Goal: Communication & Community: Answer question/provide support

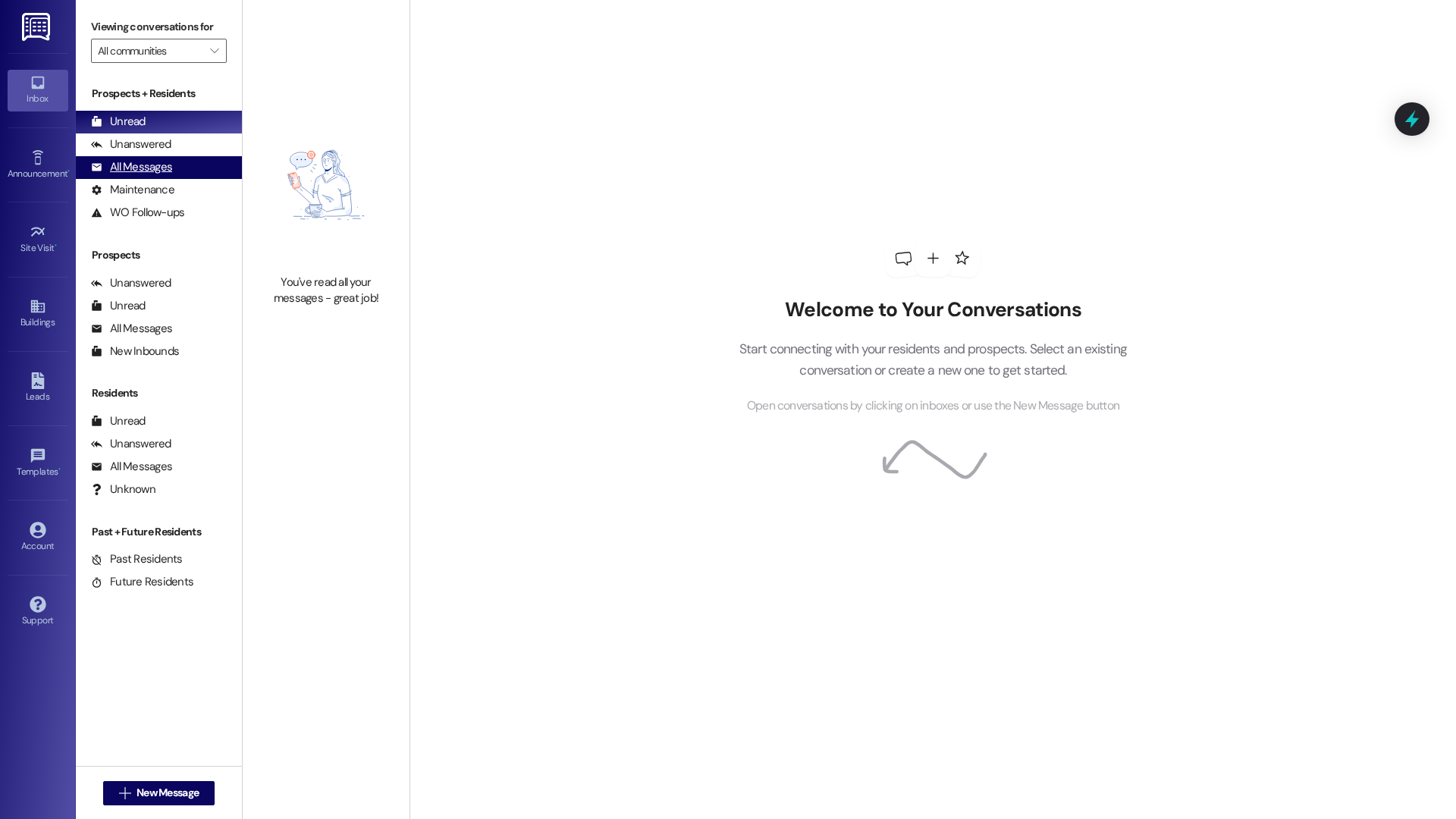
click at [173, 169] on div "All Messages (undefined)" at bounding box center [158, 168] width 166 height 22
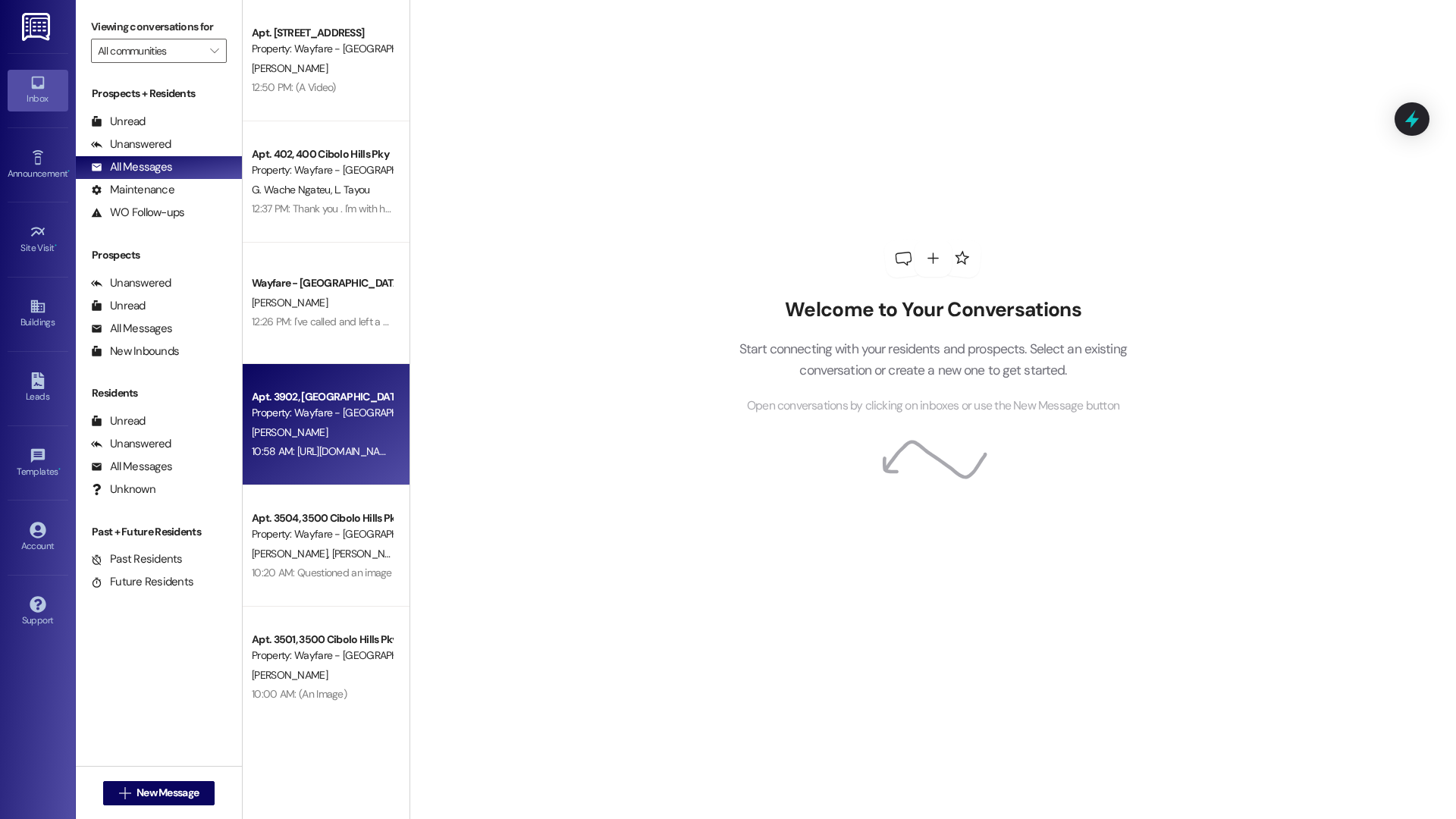
click at [341, 424] on div "[PERSON_NAME]" at bounding box center [321, 433] width 143 height 19
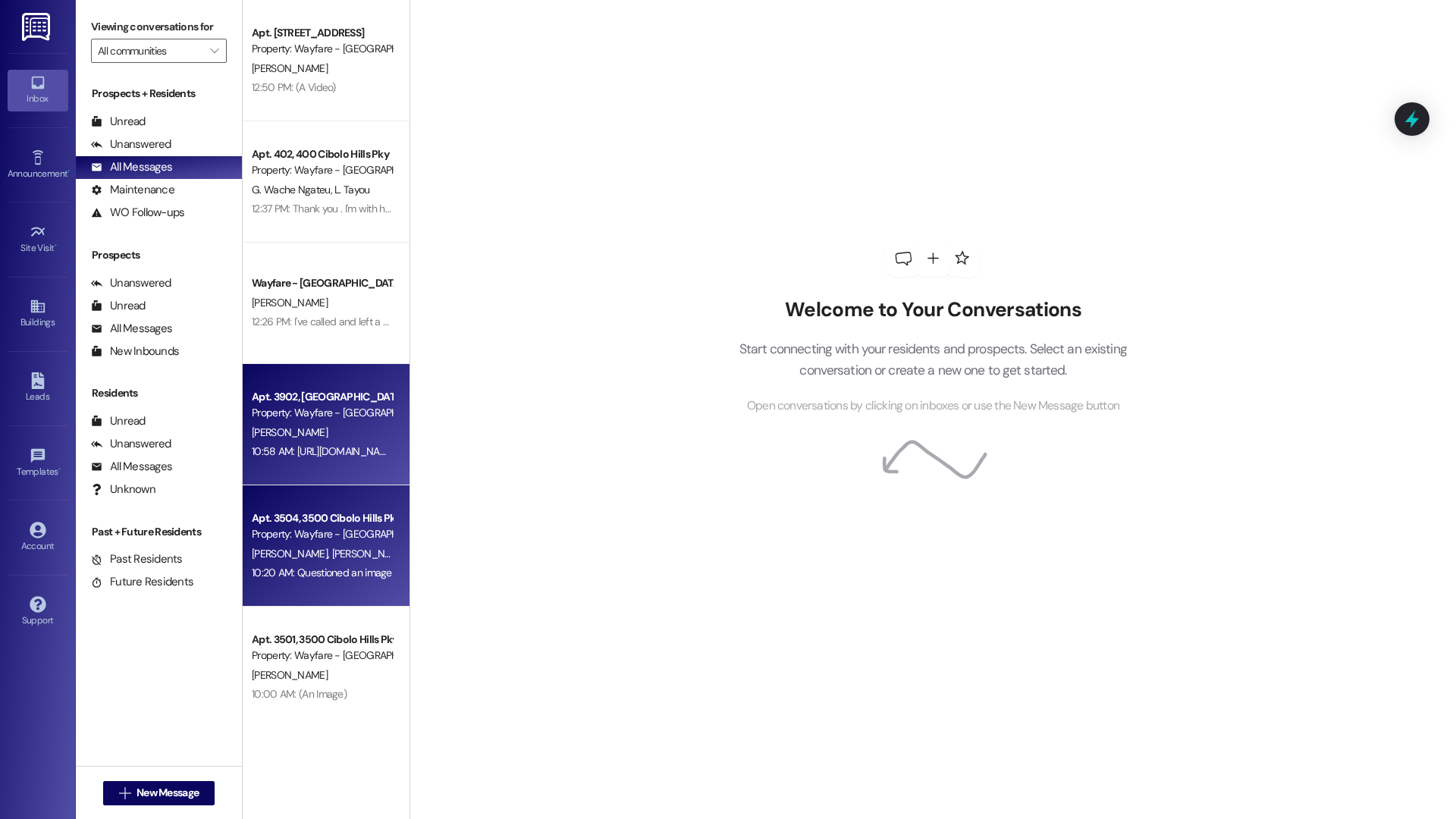
click at [332, 553] on span "[PERSON_NAME]" at bounding box center [369, 554] width 76 height 14
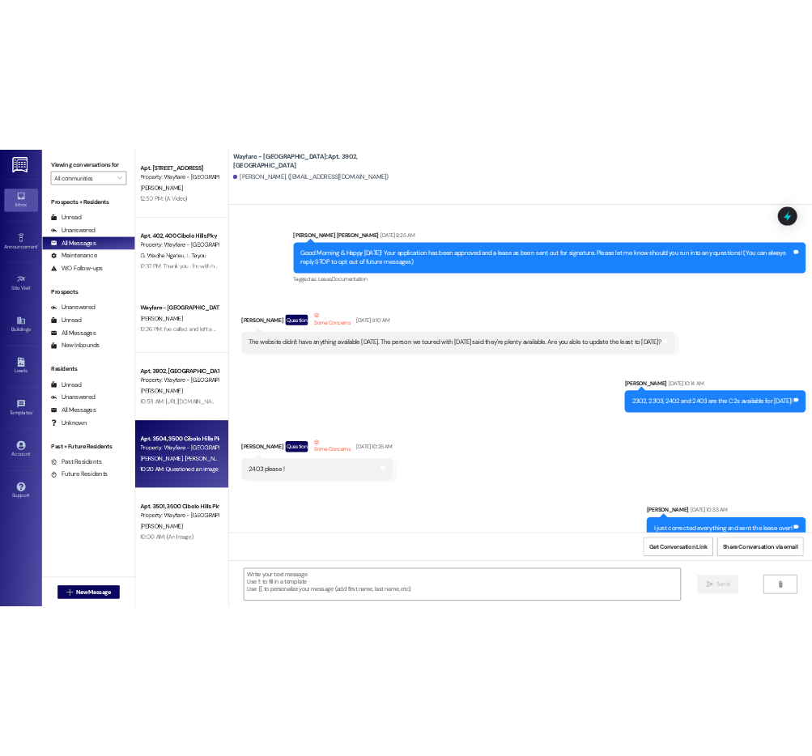
scroll to position [31415, 0]
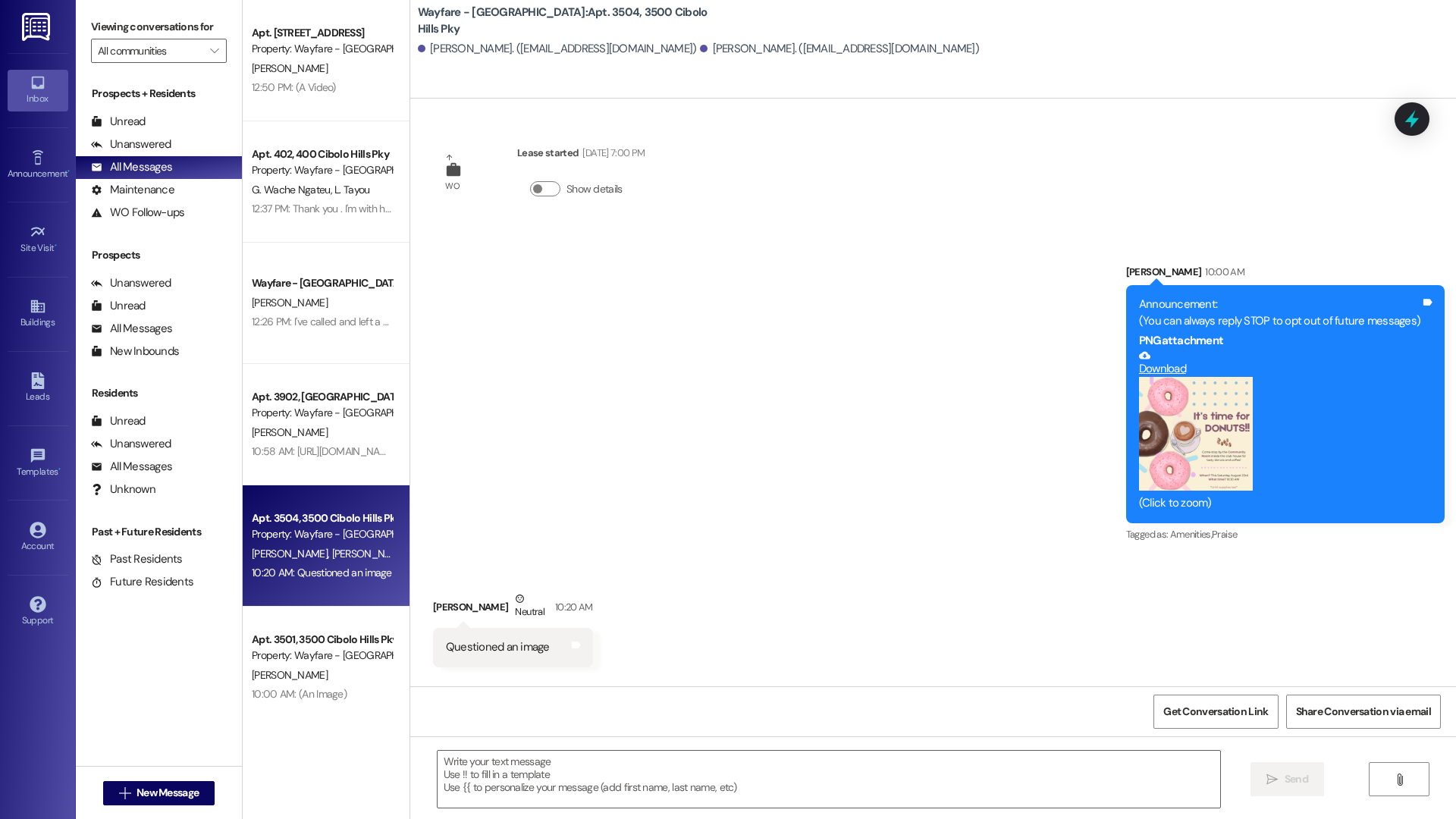
click at [586, 569] on div "Received via SMS Jamie Eikenberry Neutral 10:20 AM Questioned an image Tags and…" at bounding box center [933, 618] width 1046 height 122
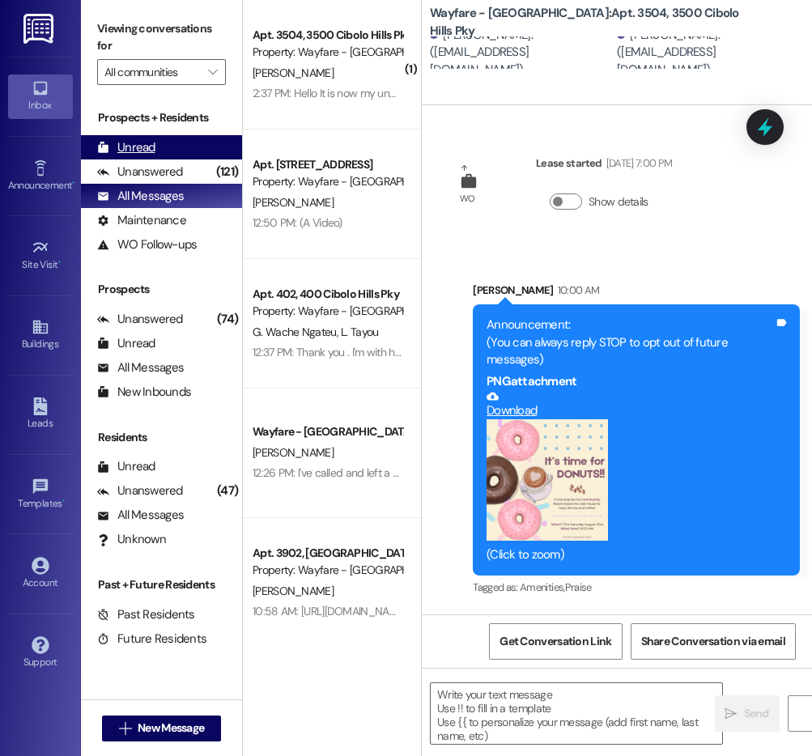
click at [151, 142] on div "Unread" at bounding box center [126, 147] width 58 height 17
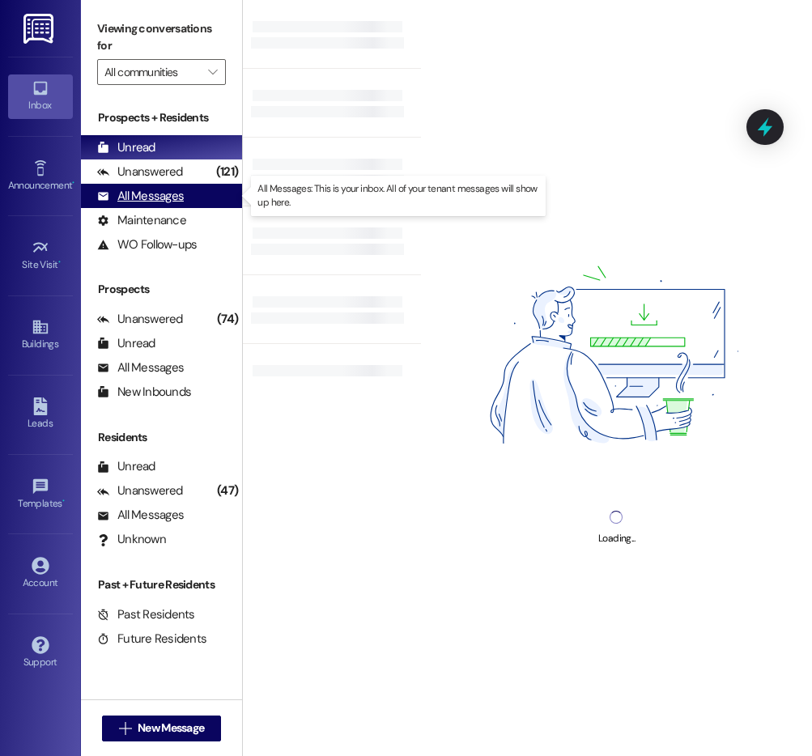
click at [176, 196] on div "All Messages" at bounding box center [140, 196] width 87 height 17
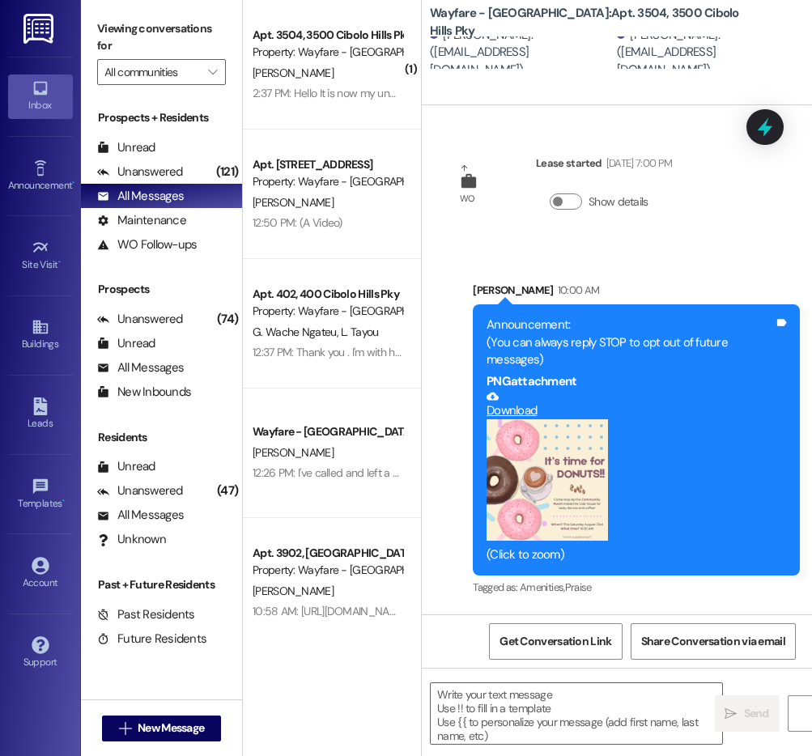
scroll to position [128, 0]
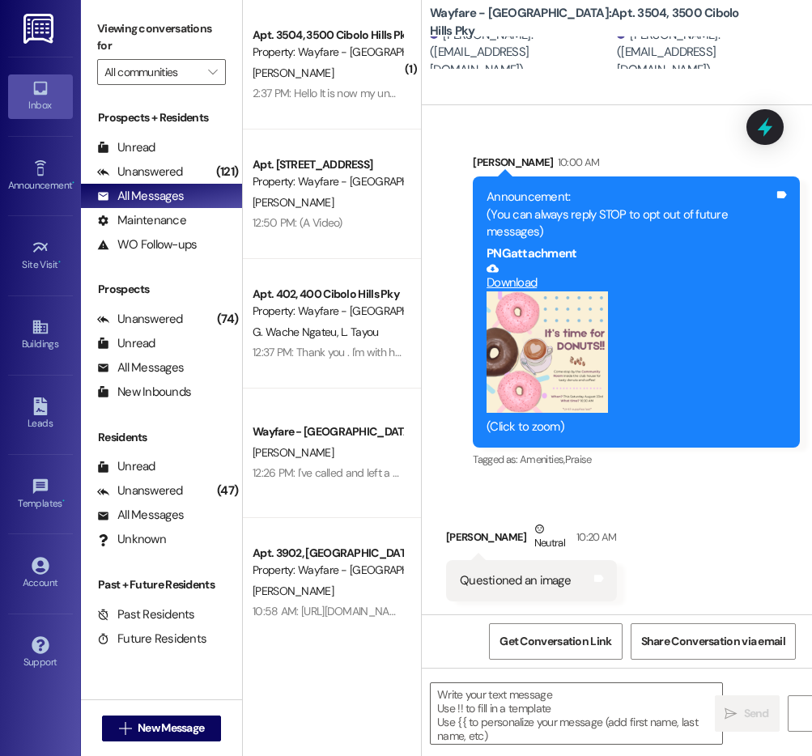
click at [376, 80] on div "B. Eikenberry" at bounding box center [327, 73] width 153 height 20
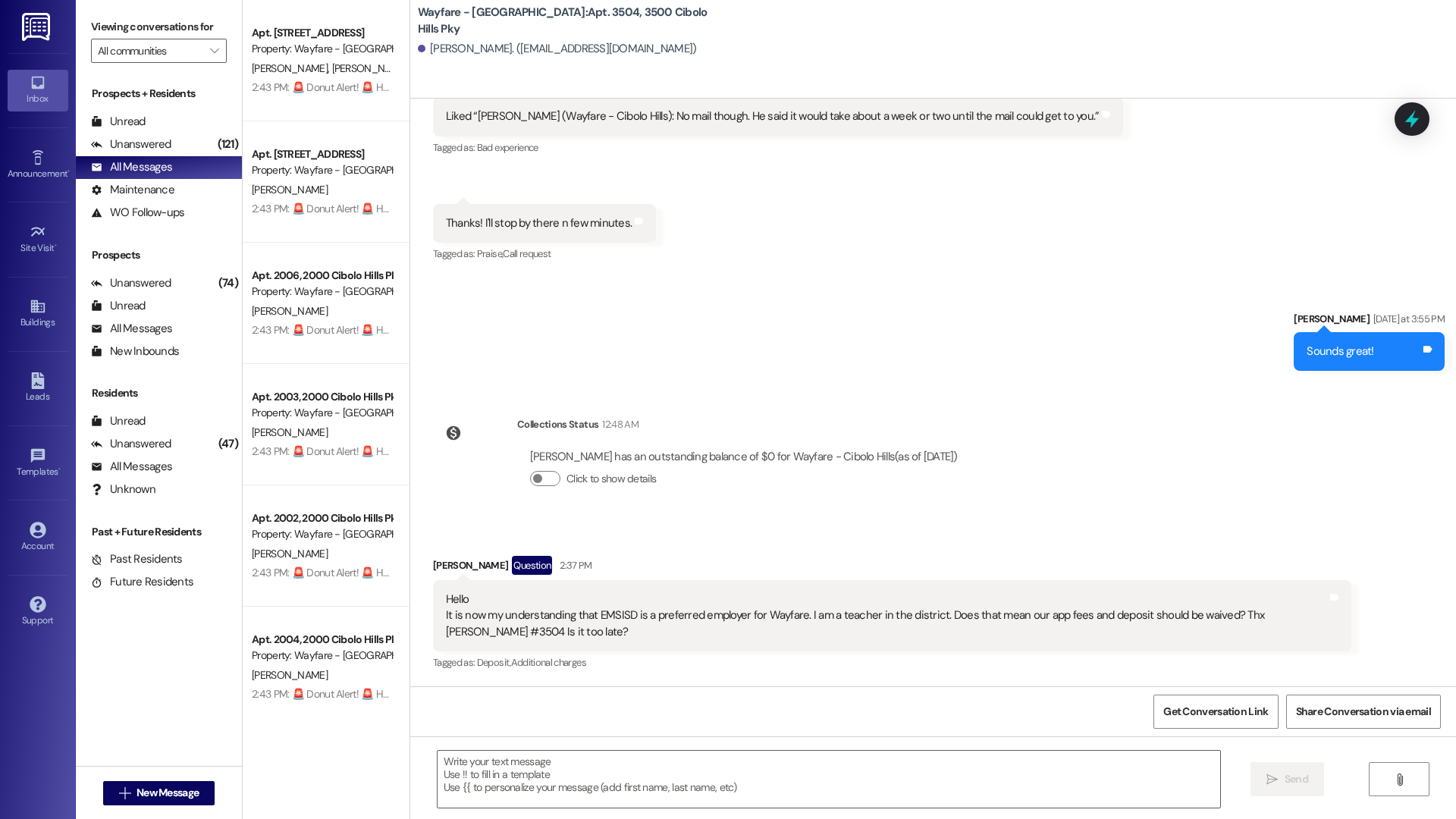
scroll to position [1080, 0]
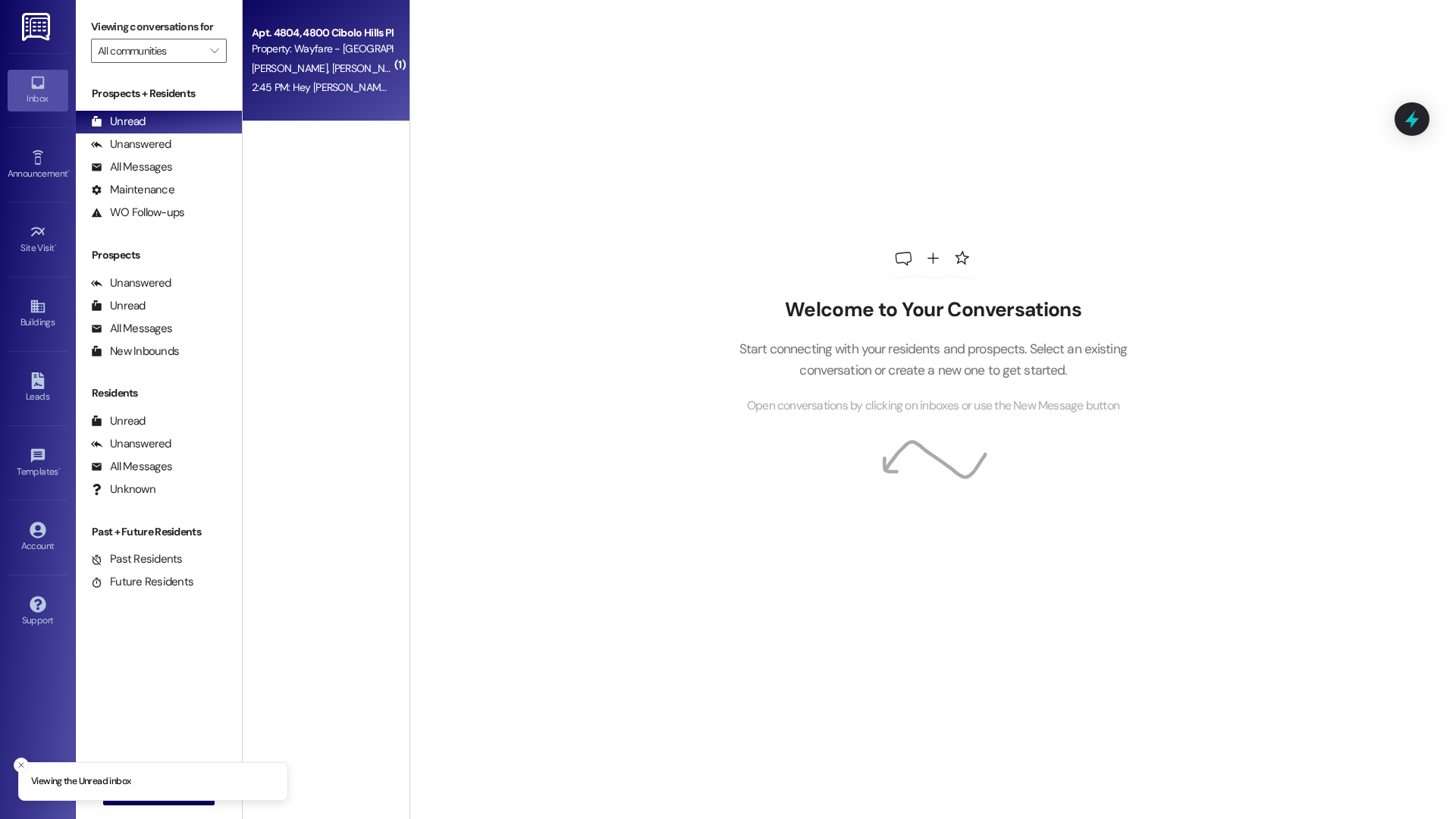
click at [340, 108] on div "Apt. 4804, 4800 Cibolo Hills Pky Property: Wayfare - Cibolo Hills T. Lockett G.…" at bounding box center [326, 61] width 167 height 122
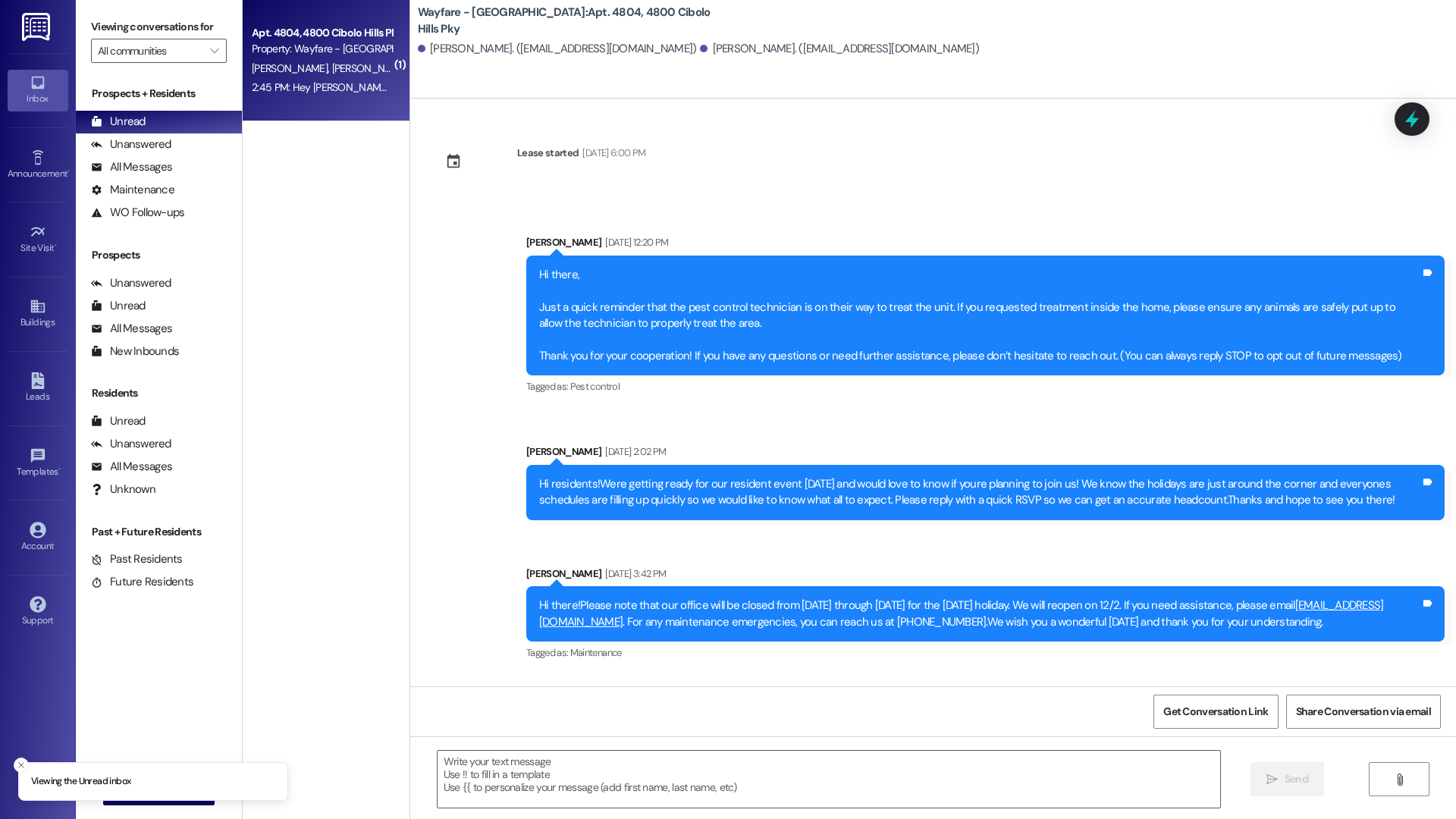
scroll to position [16171, 0]
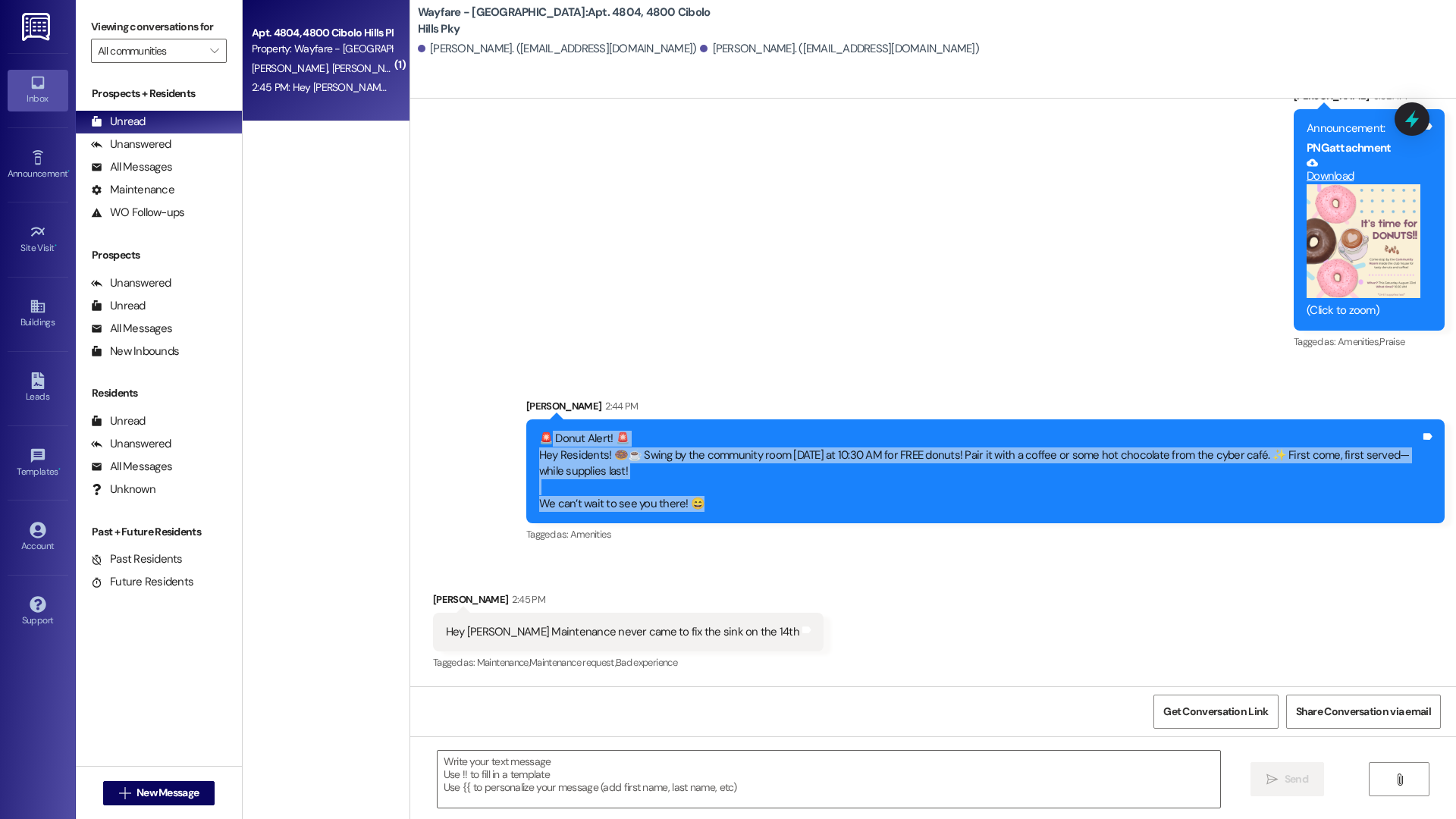
drag, startPoint x: 708, startPoint y: 502, endPoint x: 541, endPoint y: 440, distance: 178.1
click at [541, 440] on div "🚨 Donut Alert! 🚨 Hey Residents! 🍩☕️ Swing by the community room this Saturday a…" at bounding box center [980, 471] width 882 height 82
click at [802, 464] on div "🚨 Donut Alert! 🚨 Hey Residents! 🍩☕️ Swing by the community room this Saturday a…" at bounding box center [980, 471] width 882 height 82
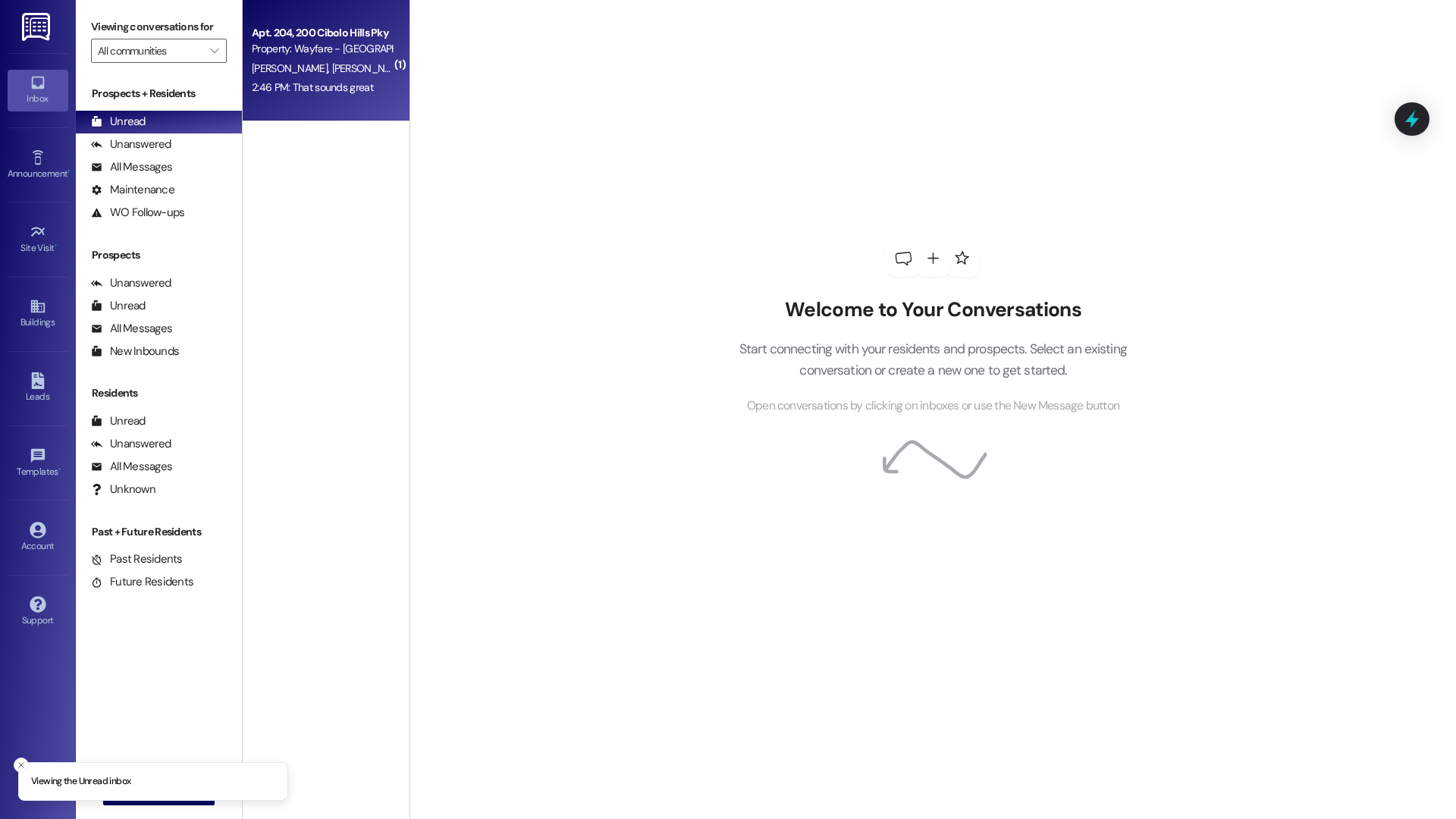
click at [283, 81] on div "2:46 PM: That sounds great 2:46 PM: That sounds great" at bounding box center [313, 87] width 122 height 14
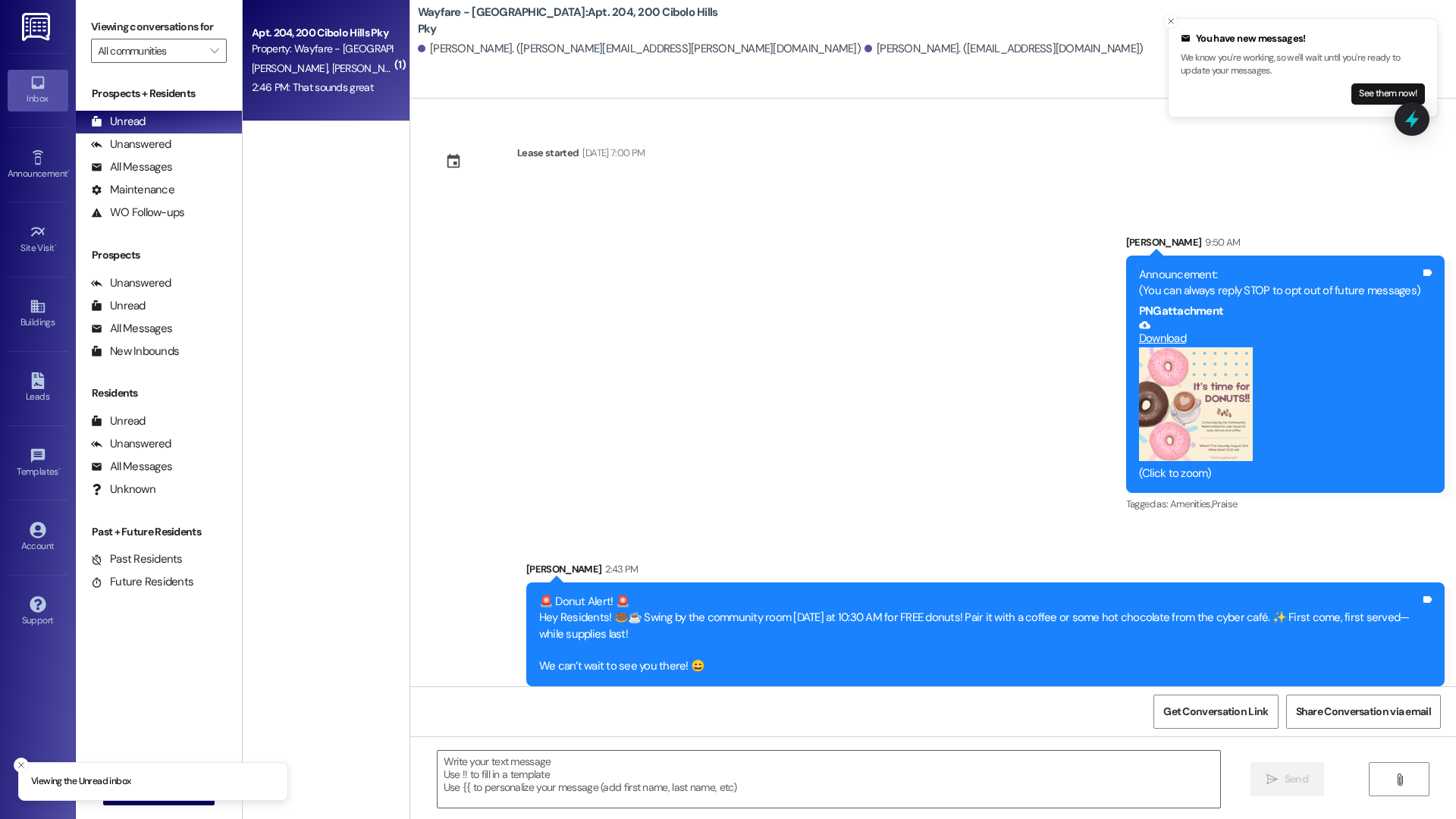
scroll to position [162, 0]
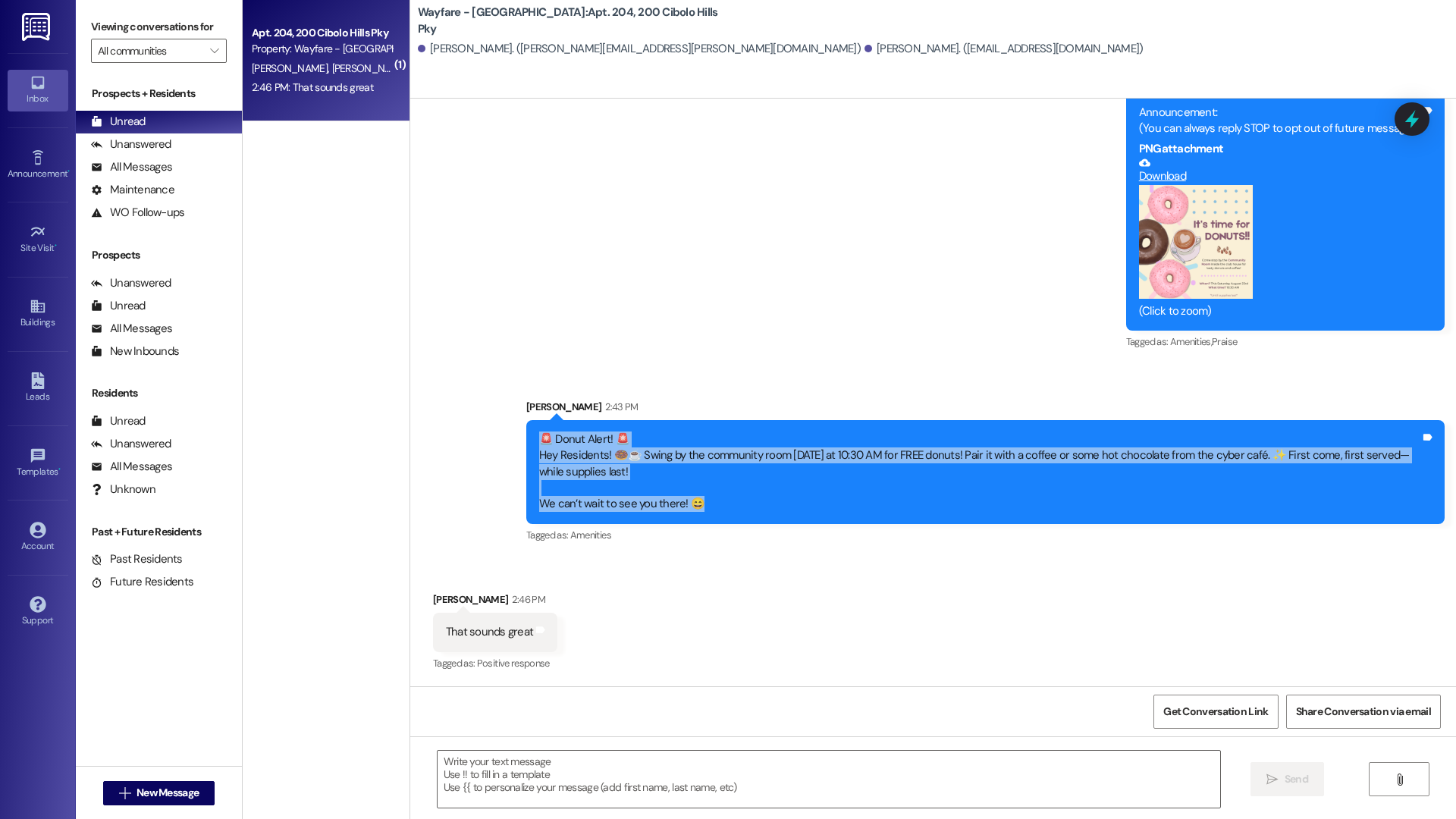
drag, startPoint x: 708, startPoint y: 508, endPoint x: 527, endPoint y: 438, distance: 194.1
click at [540, 438] on div "🚨 Donut Alert! 🚨 Hey Residents! 🍩☕️ Swing by the community room this Saturday a…" at bounding box center [980, 472] width 882 height 82
copy div "🚨 Donut Alert! 🚨 Hey Residents! 🍩☕️ Swing by the community room this Saturday a…"
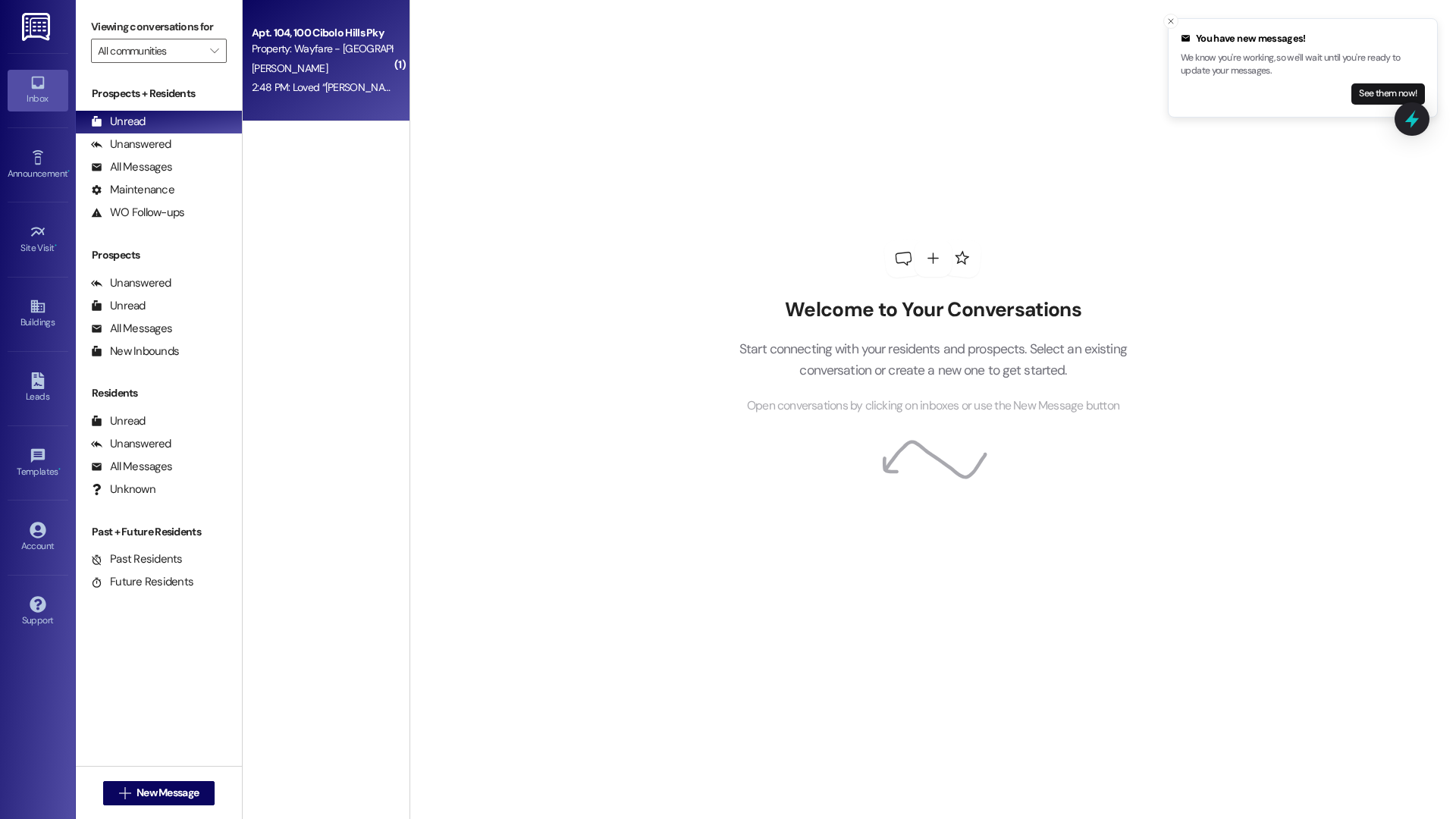
click at [341, 105] on div "Apt. 104, 100 Cibolo Hills Pky Property: Wayfare - Cibolo Hills D. Potter 2:48 …" at bounding box center [326, 61] width 167 height 122
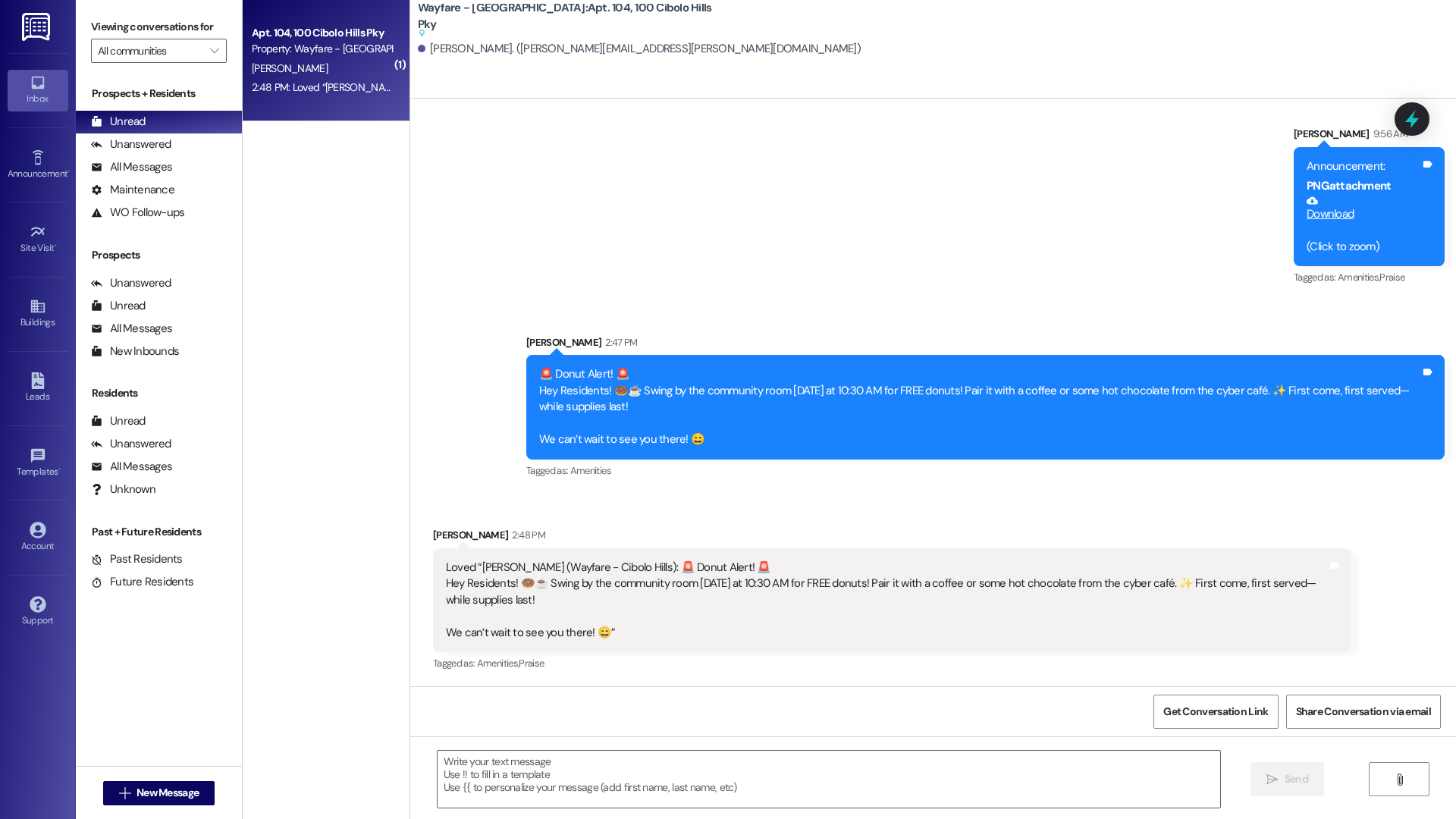
scroll to position [42211, 0]
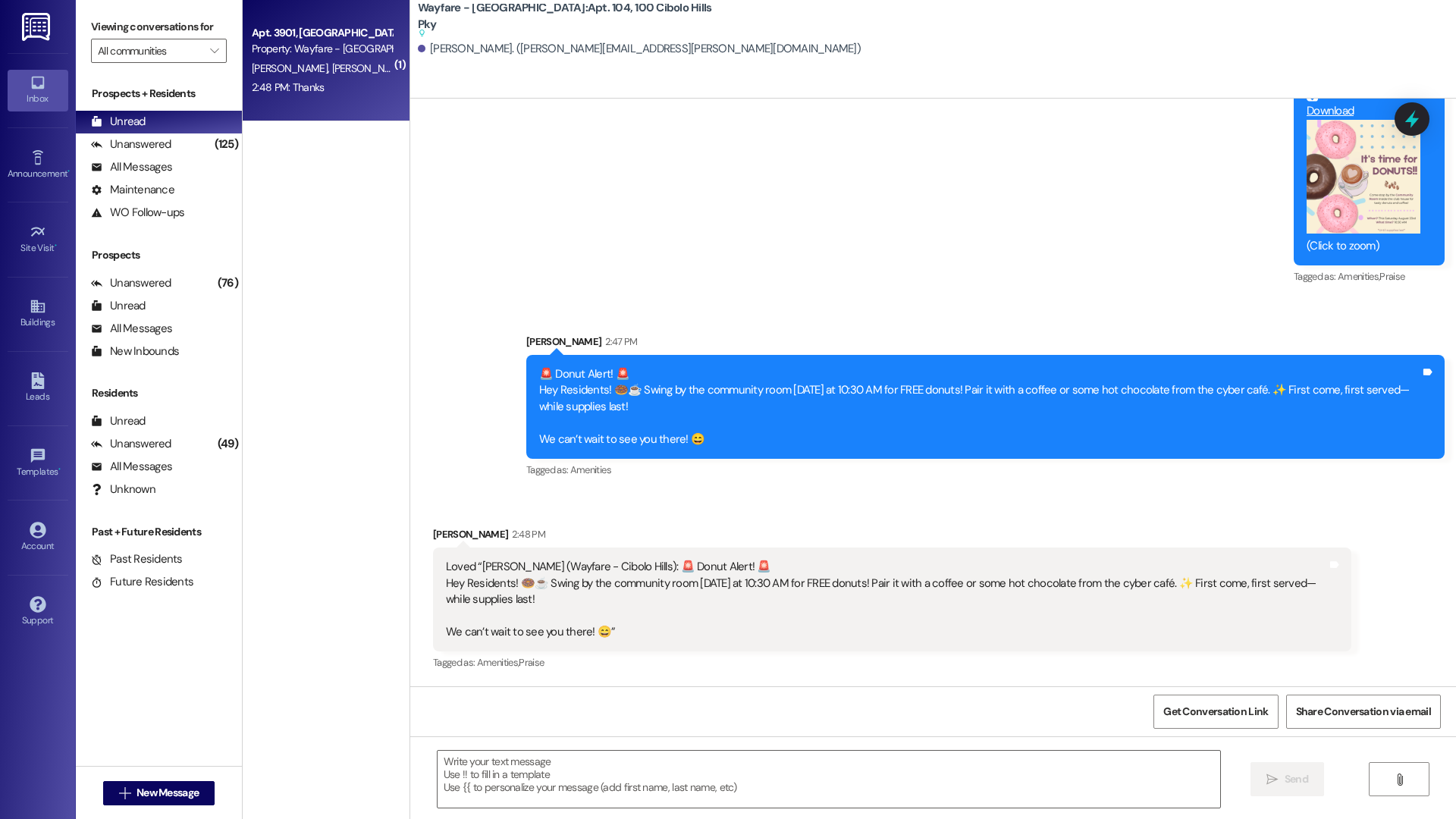
click at [317, 63] on div "T. Webster C. Lee" at bounding box center [321, 68] width 143 height 19
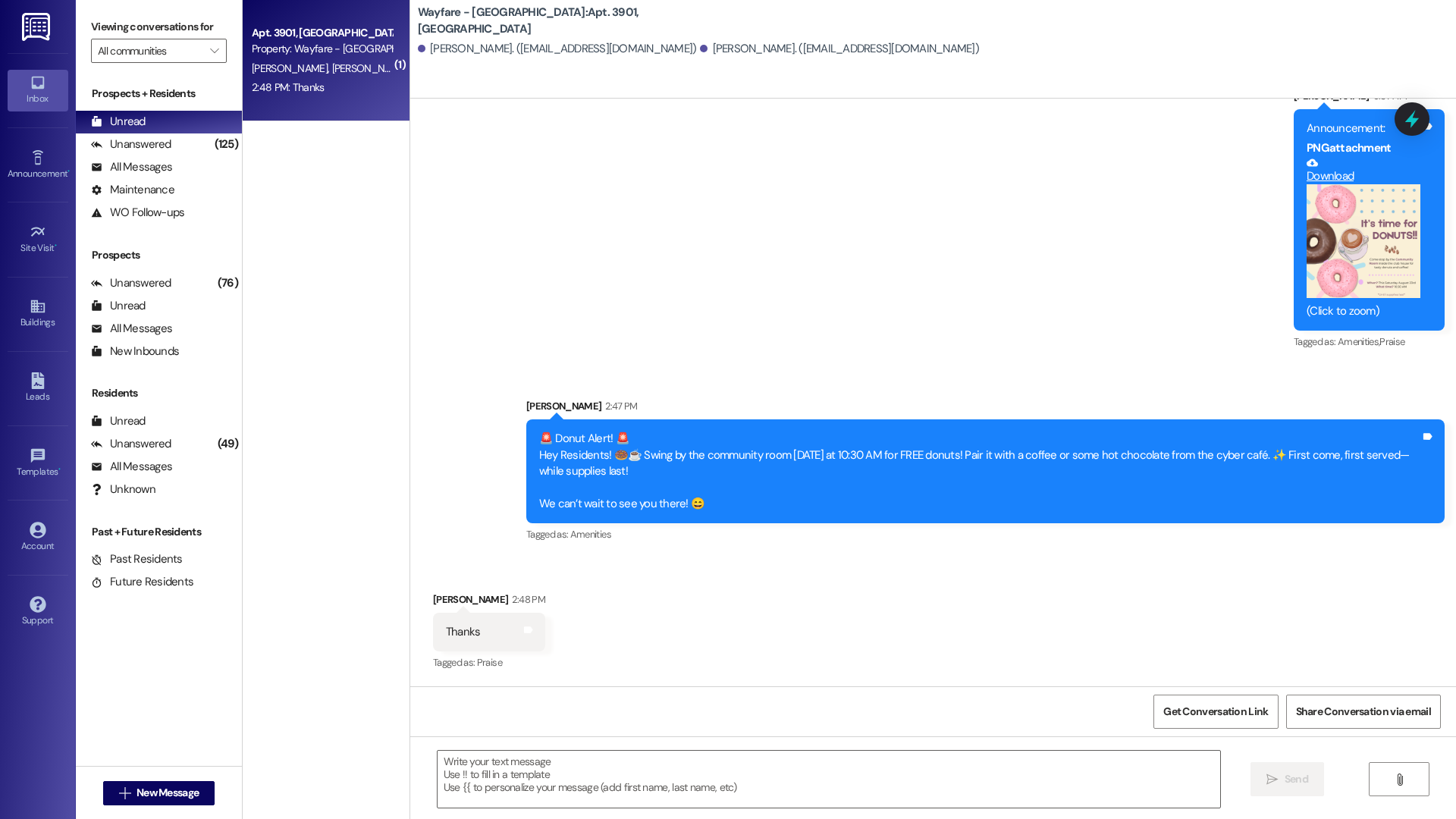
scroll to position [4237, 0]
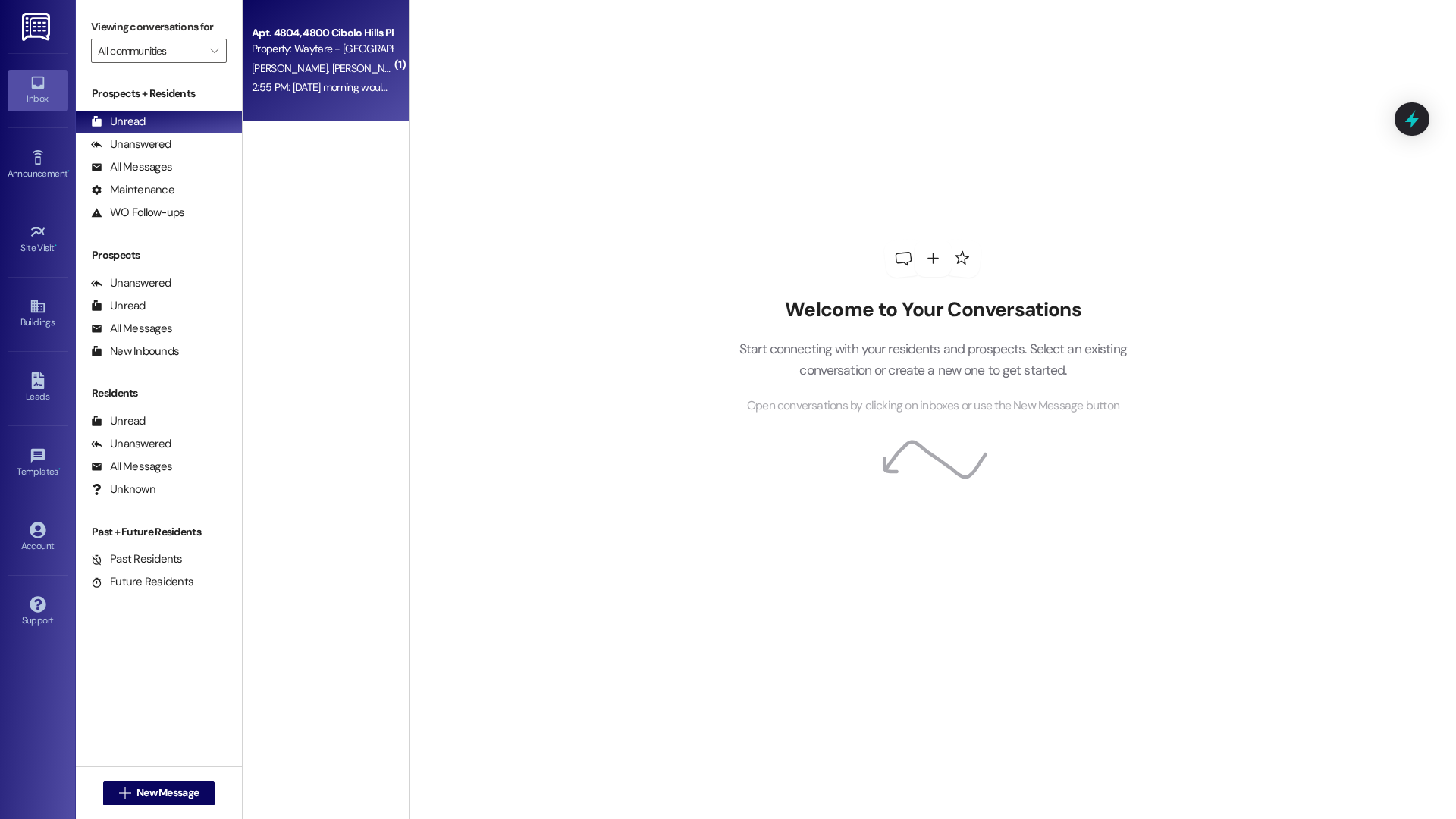
click at [257, 42] on div "Property: Wayfare - [GEOGRAPHIC_DATA]" at bounding box center [322, 49] width 141 height 16
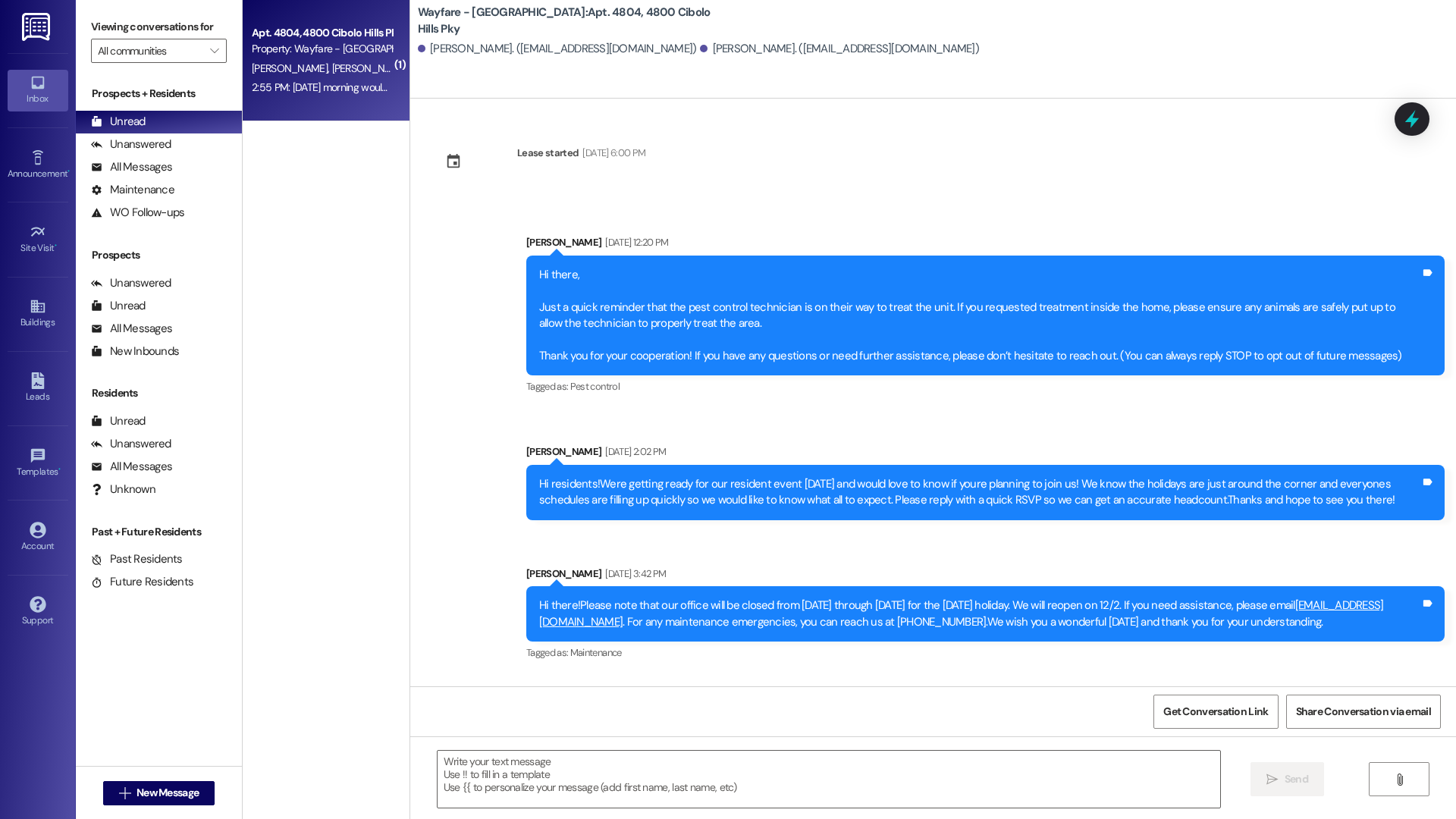
scroll to position [16476, 0]
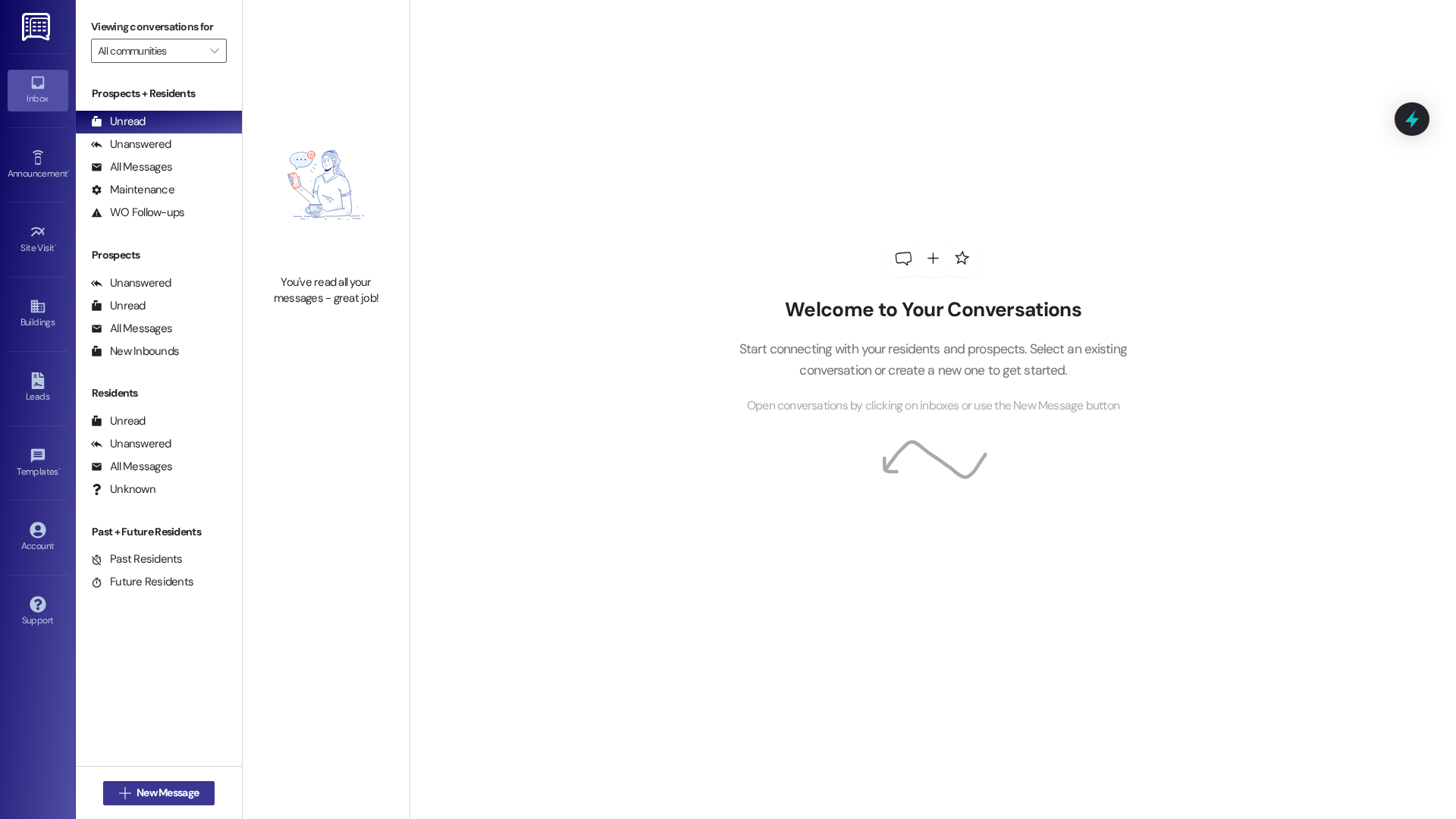
click at [184, 798] on span "New Message" at bounding box center [168, 793] width 62 height 16
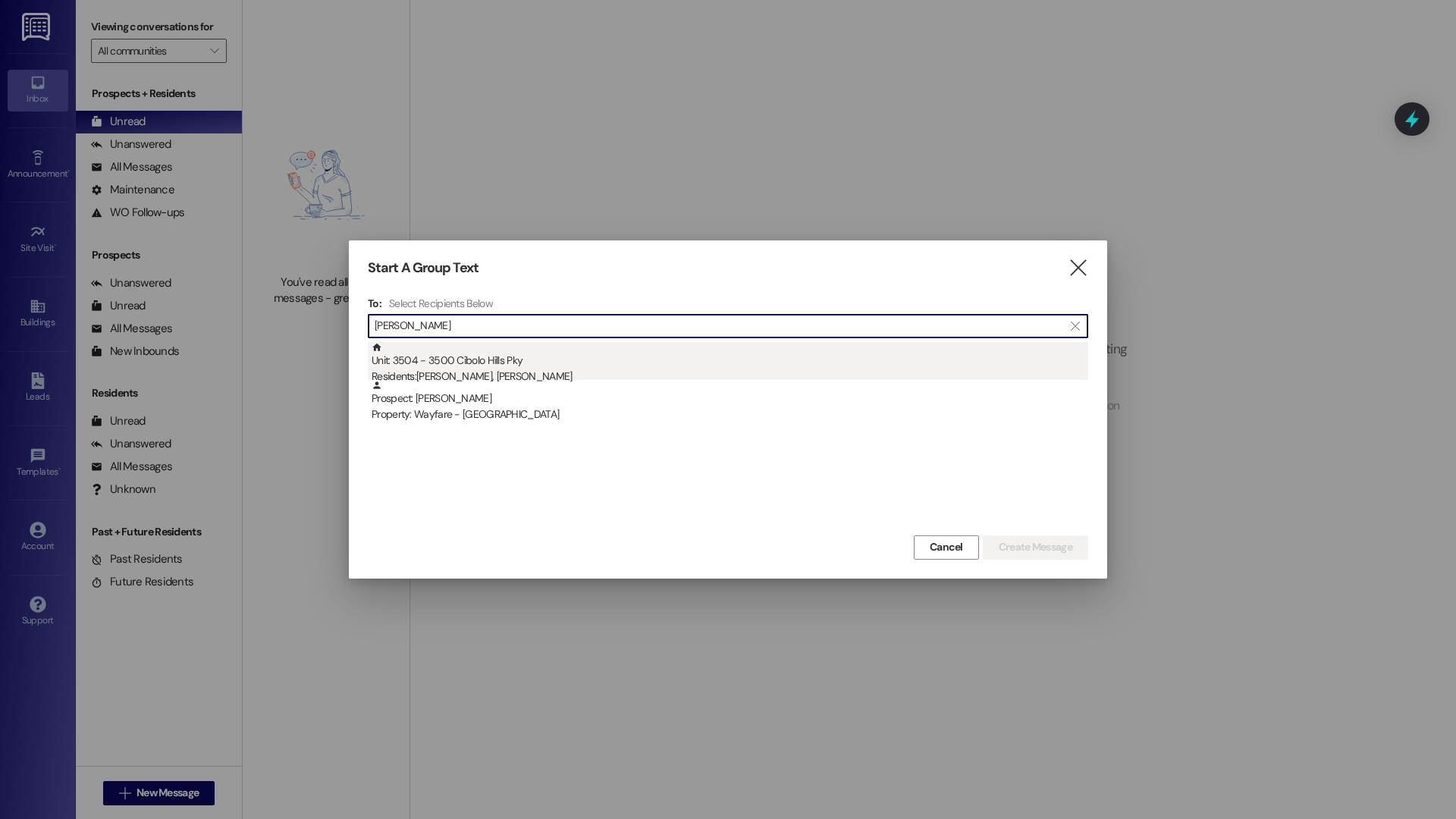
type input "BOB EI"
click at [552, 374] on div "Residents: Bob Eikenberry, Jamie Eikenberry" at bounding box center [730, 376] width 717 height 16
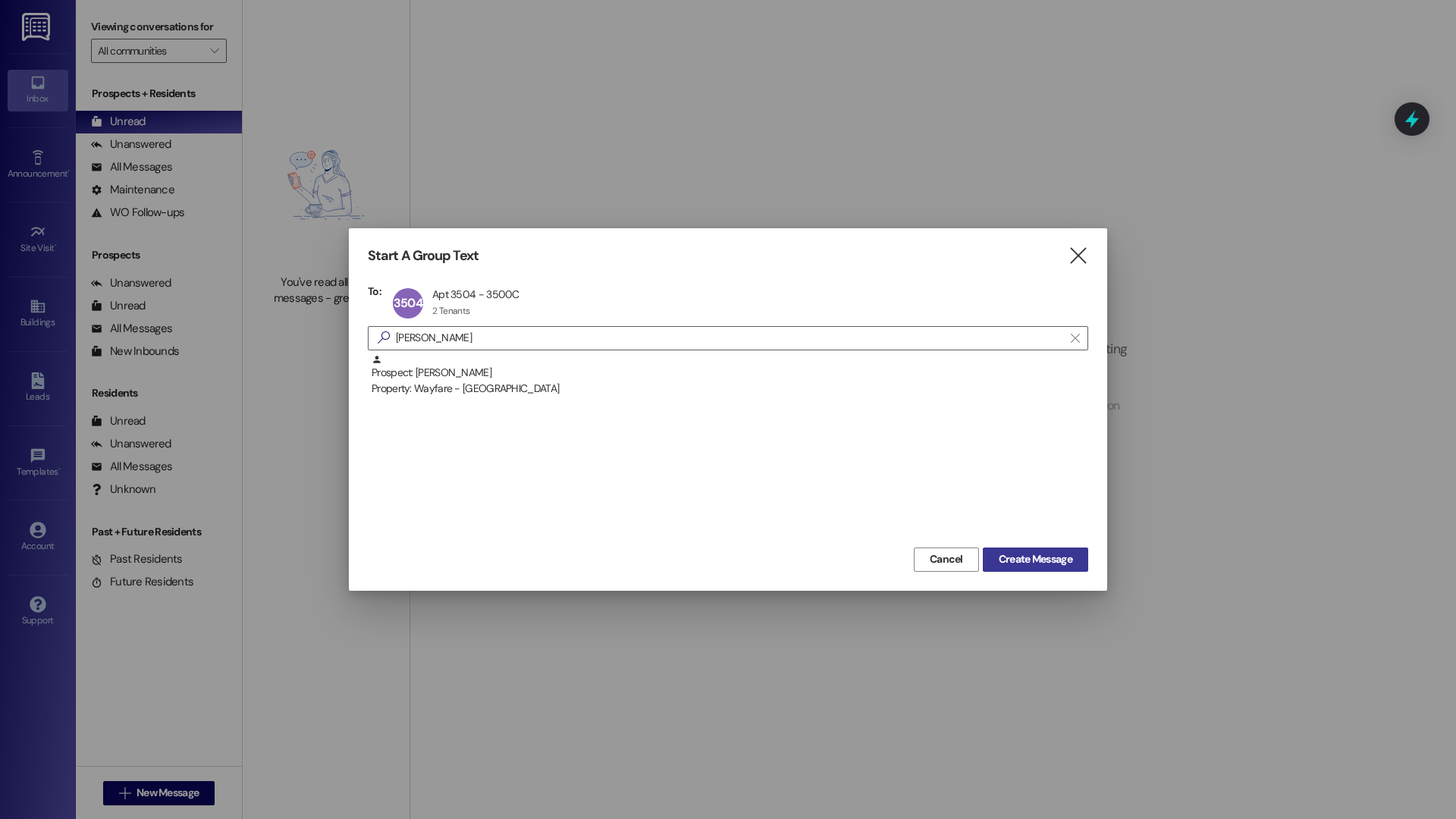
click at [1080, 561] on button "Create Message" at bounding box center [1035, 560] width 106 height 24
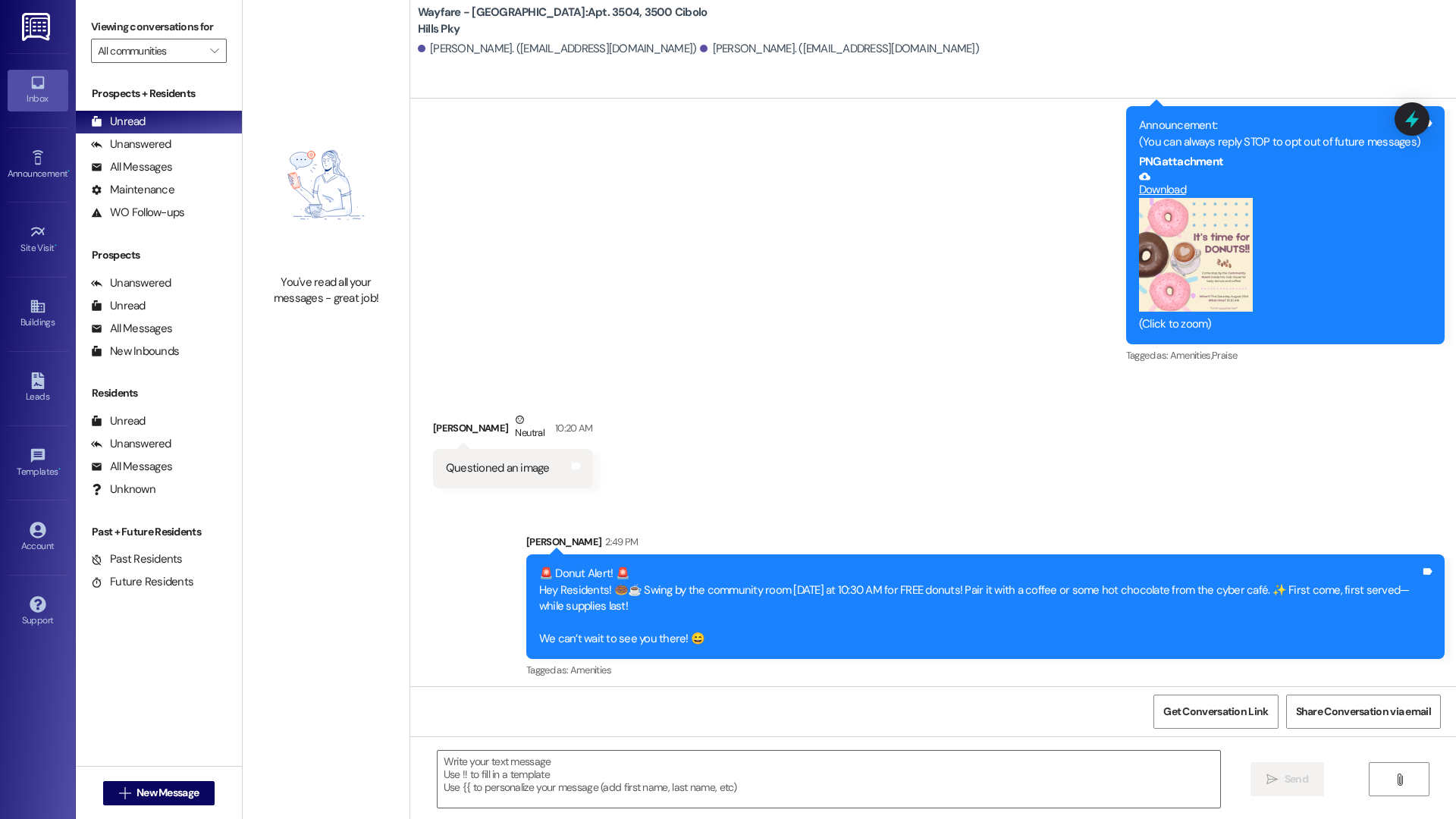
scroll to position [186, 0]
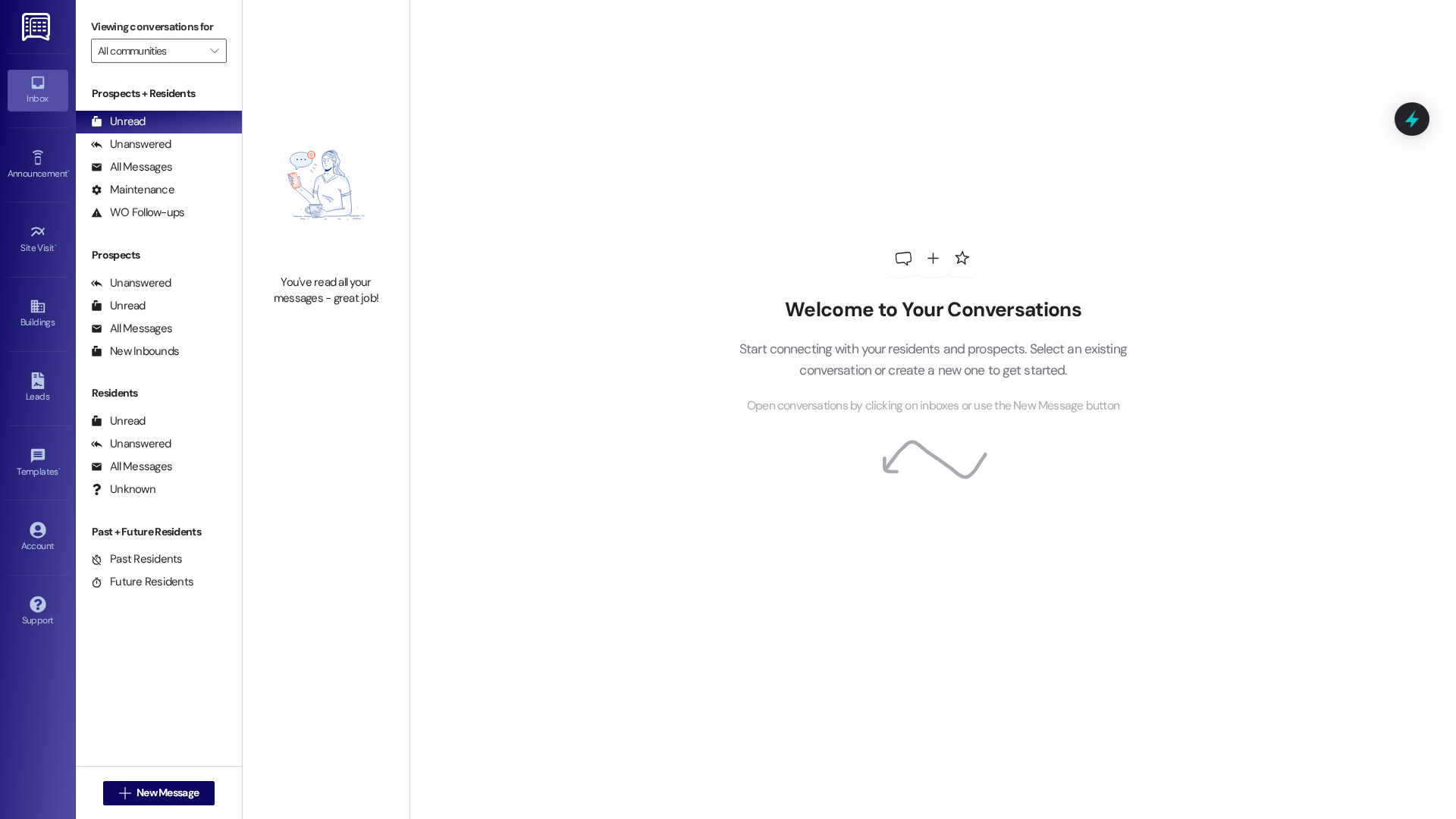
click at [130, 810] on div " New Message" at bounding box center [159, 794] width 112 height 37
click at [133, 771] on div " New Message" at bounding box center [158, 793] width 166 height 53
click at [137, 797] on span "New Message" at bounding box center [168, 793] width 62 height 16
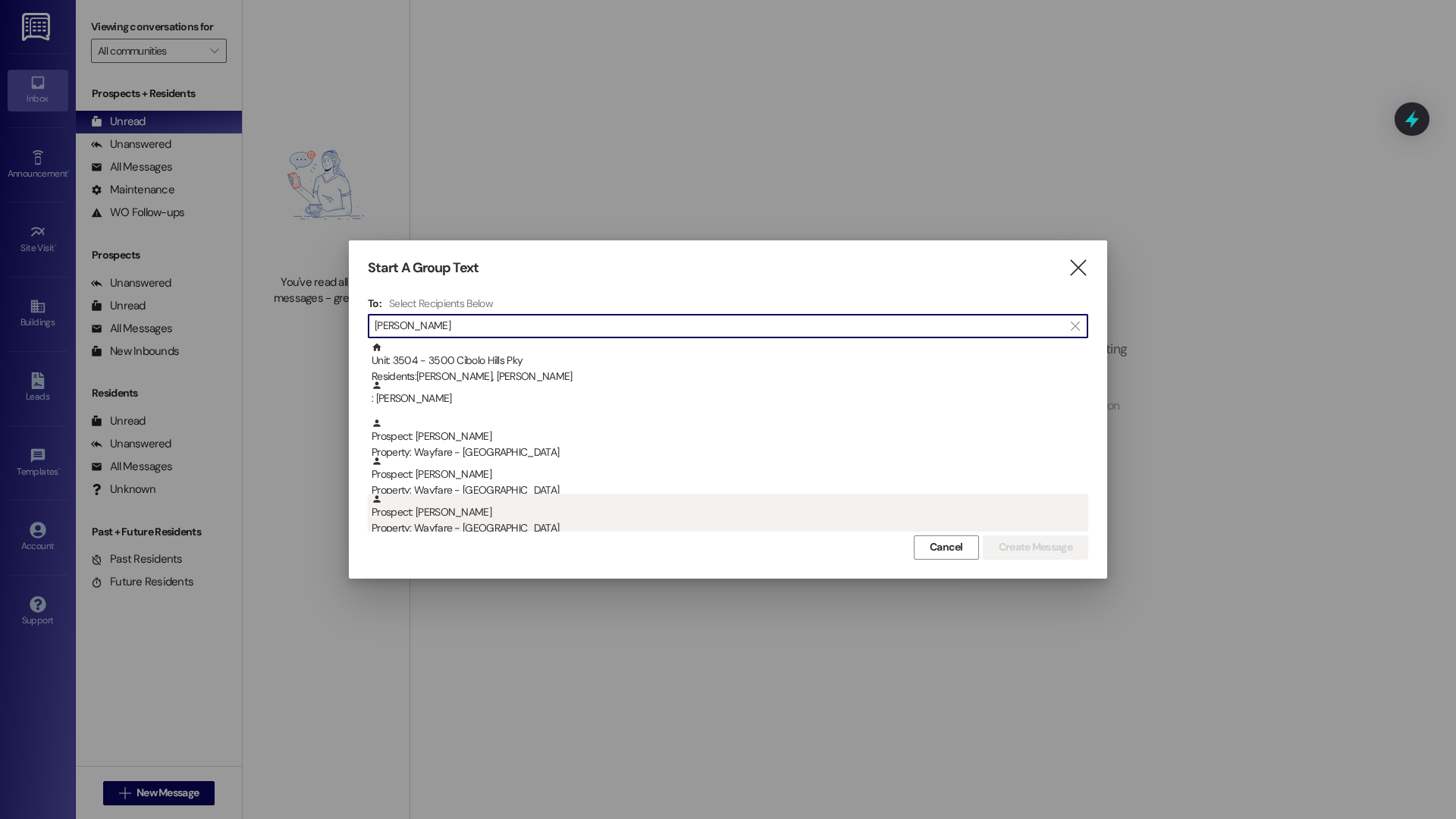
type input "BOB"
click at [487, 524] on div "Property: Wayfare - [GEOGRAPHIC_DATA]" at bounding box center [730, 528] width 717 height 16
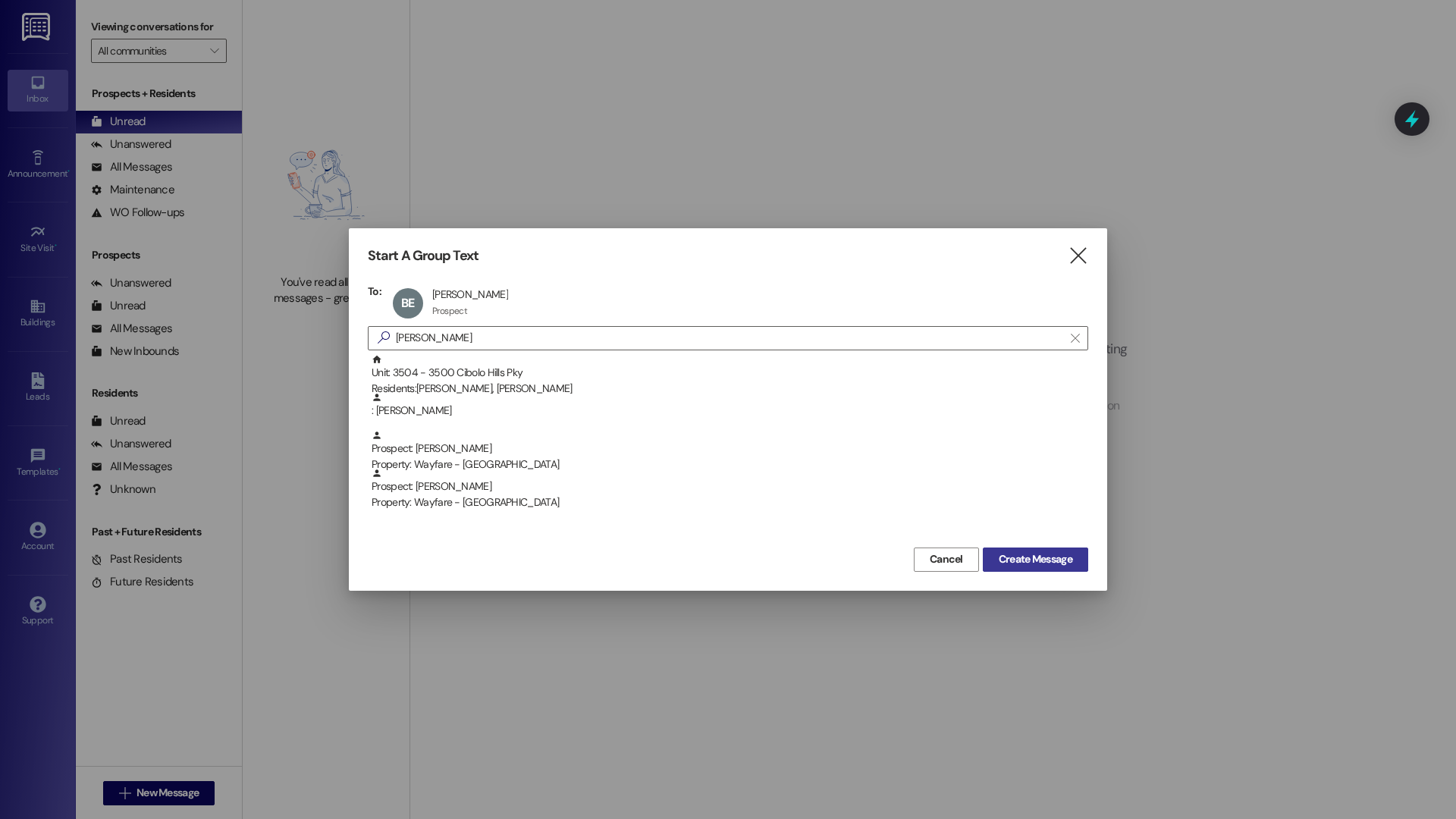
click at [1050, 554] on span "Create Message" at bounding box center [1035, 559] width 74 height 16
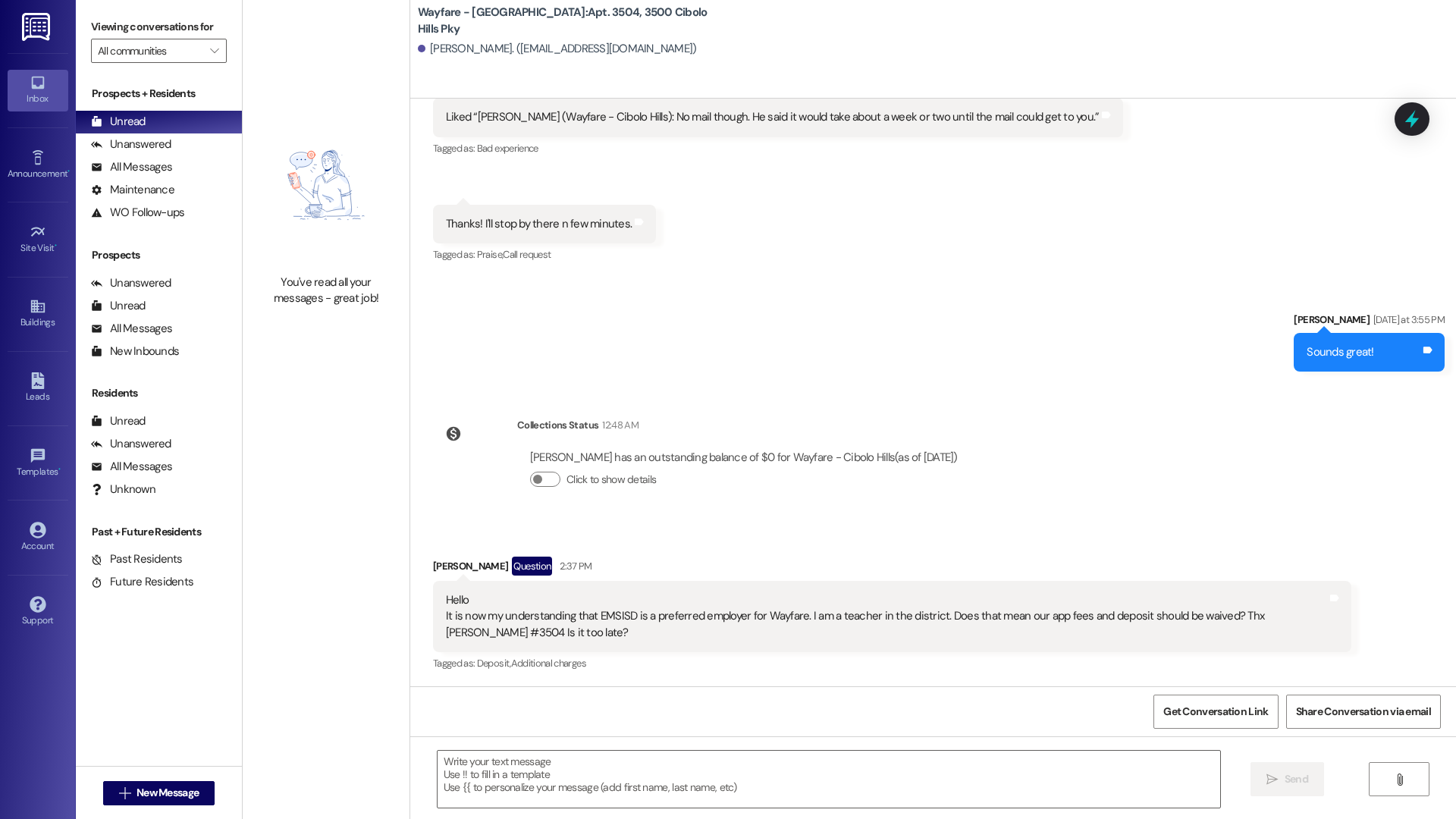
scroll to position [1080, 0]
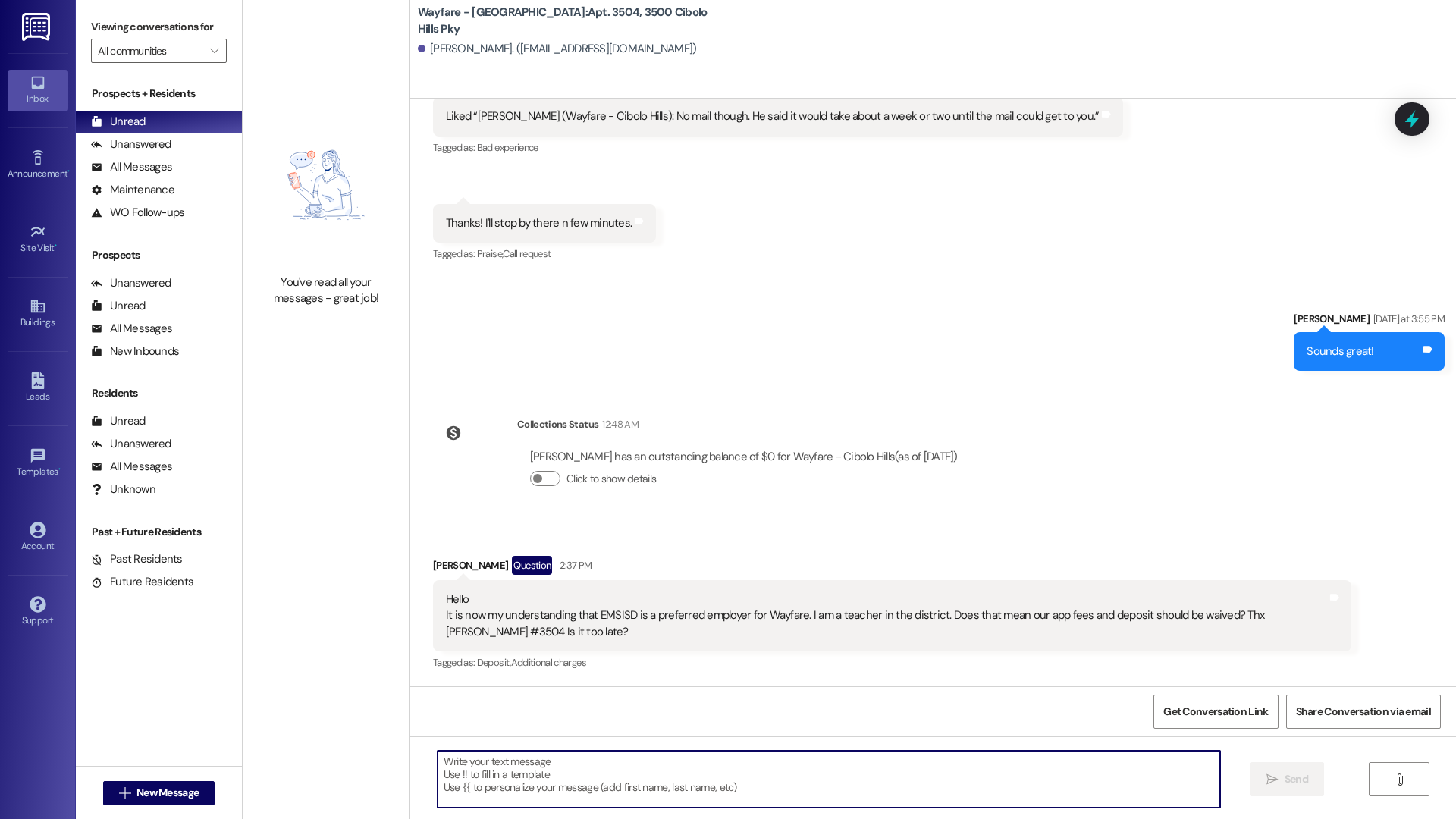
click at [979, 767] on textarea at bounding box center [828, 779] width 782 height 57
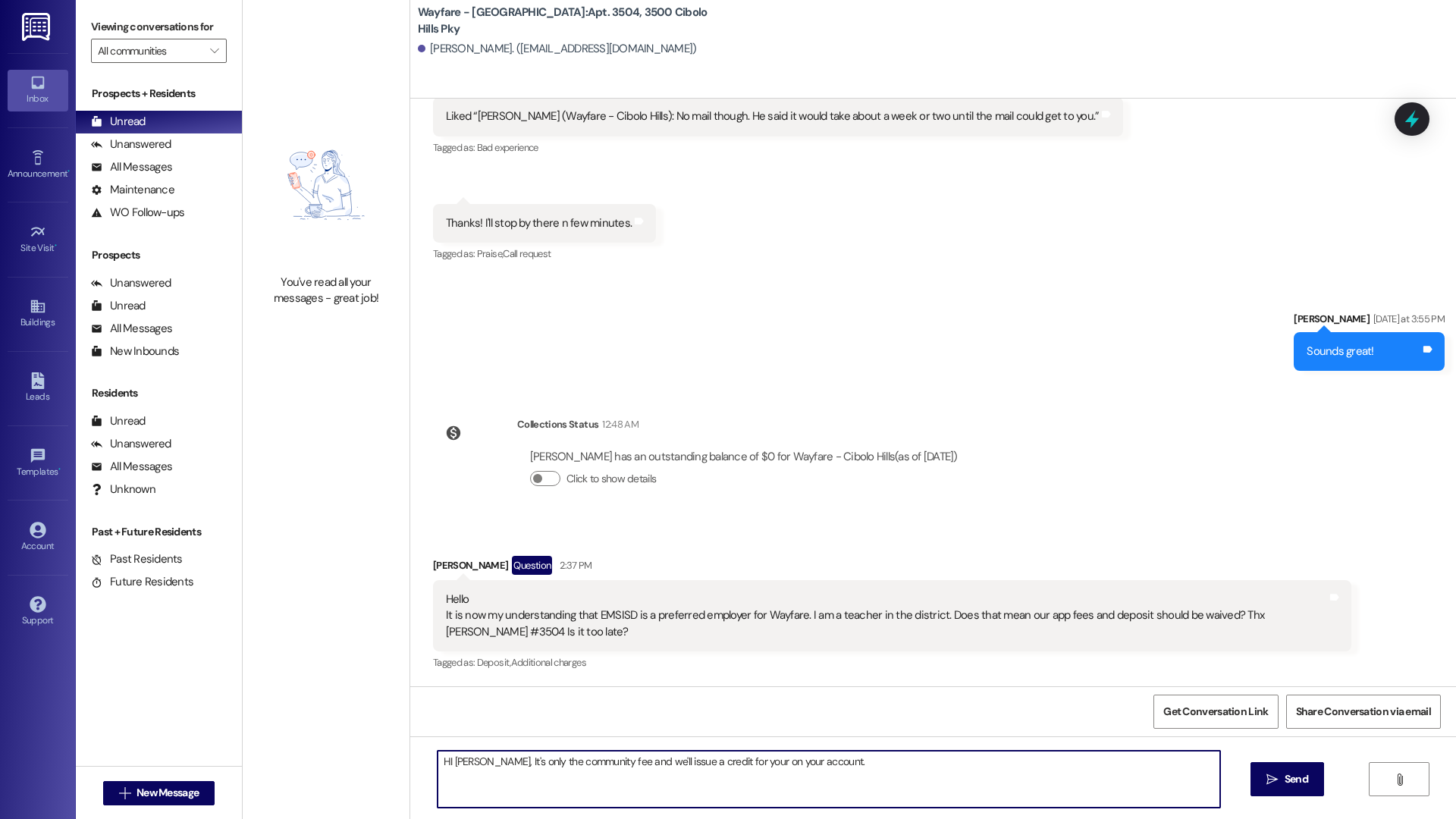
click at [721, 759] on textarea "HI Bob, It's only the community fee and we'll issue a credit for your on your a…" at bounding box center [828, 779] width 782 height 57
click at [870, 776] on textarea "HI Bob, It's only the community fee and we'll issue a credit for you on your ac…" at bounding box center [828, 779] width 782 height 57
type textarea "HI Bob, It's only the community fee and we'll issue a credit for you on your ac…"
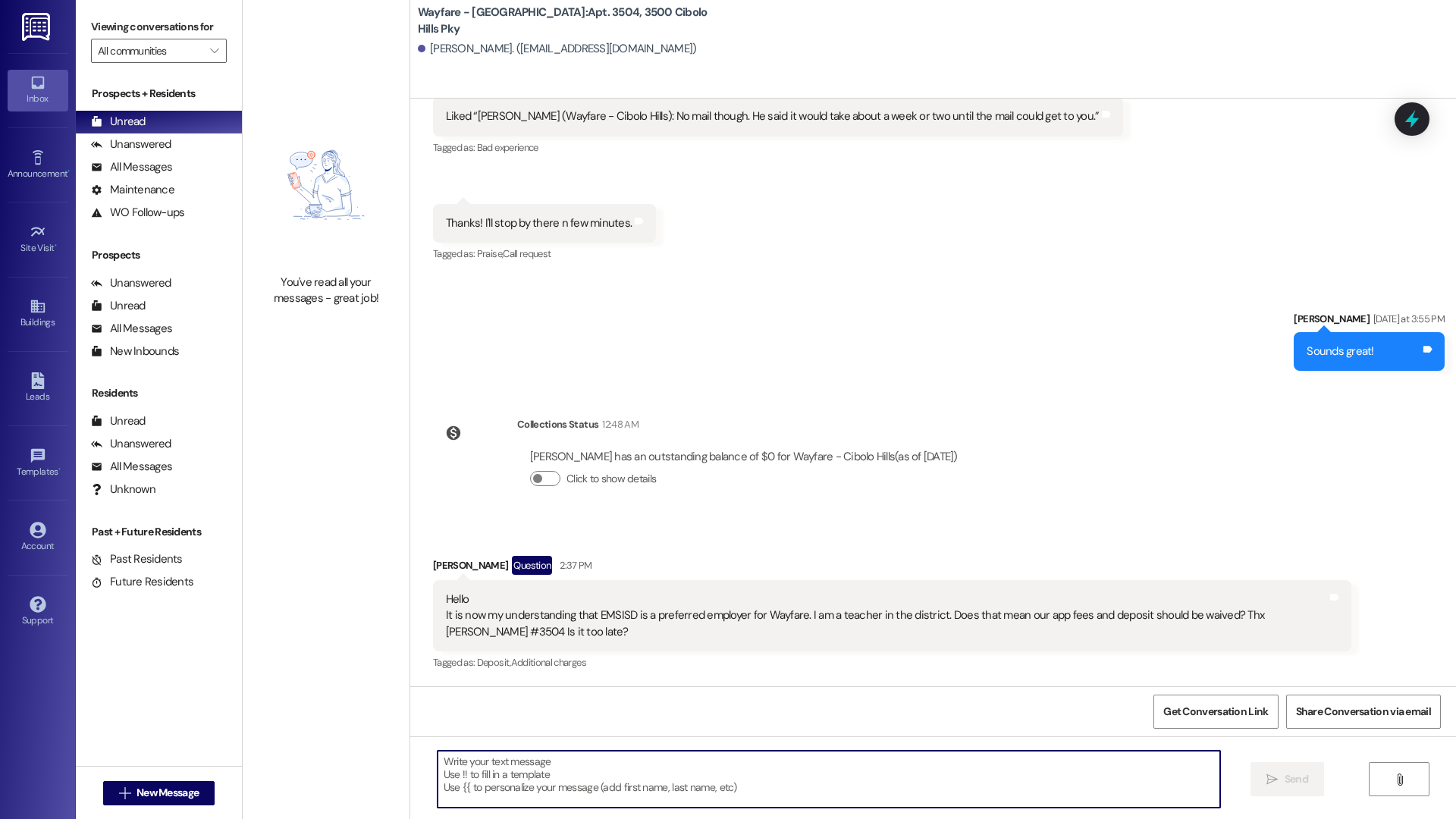
scroll to position [1079, 0]
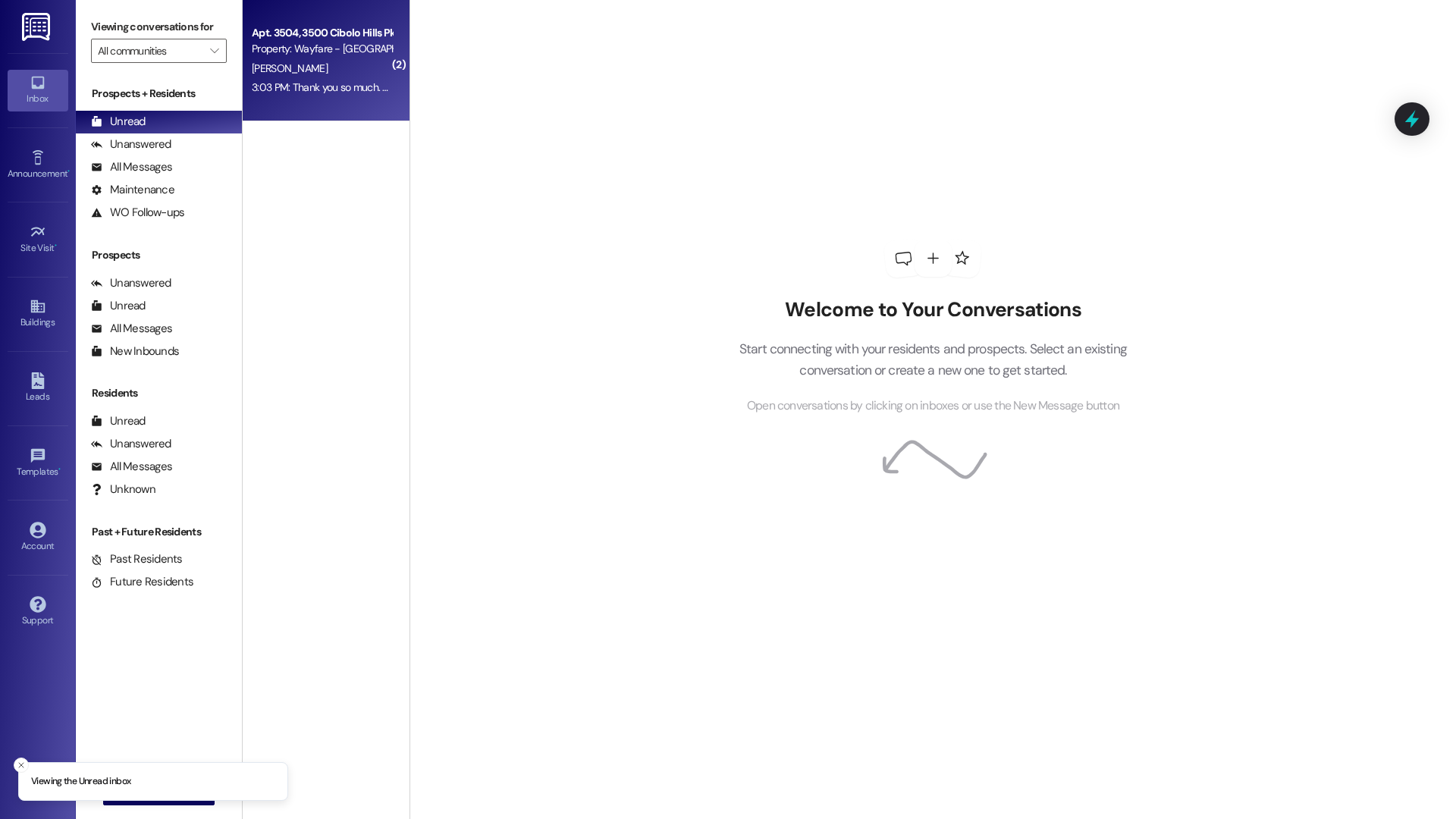
click at [312, 101] on div "Apt. 3504, [GEOGRAPHIC_DATA] Pky Property: Wayfare - [GEOGRAPHIC_DATA] [PERSON_…" at bounding box center [326, 61] width 167 height 122
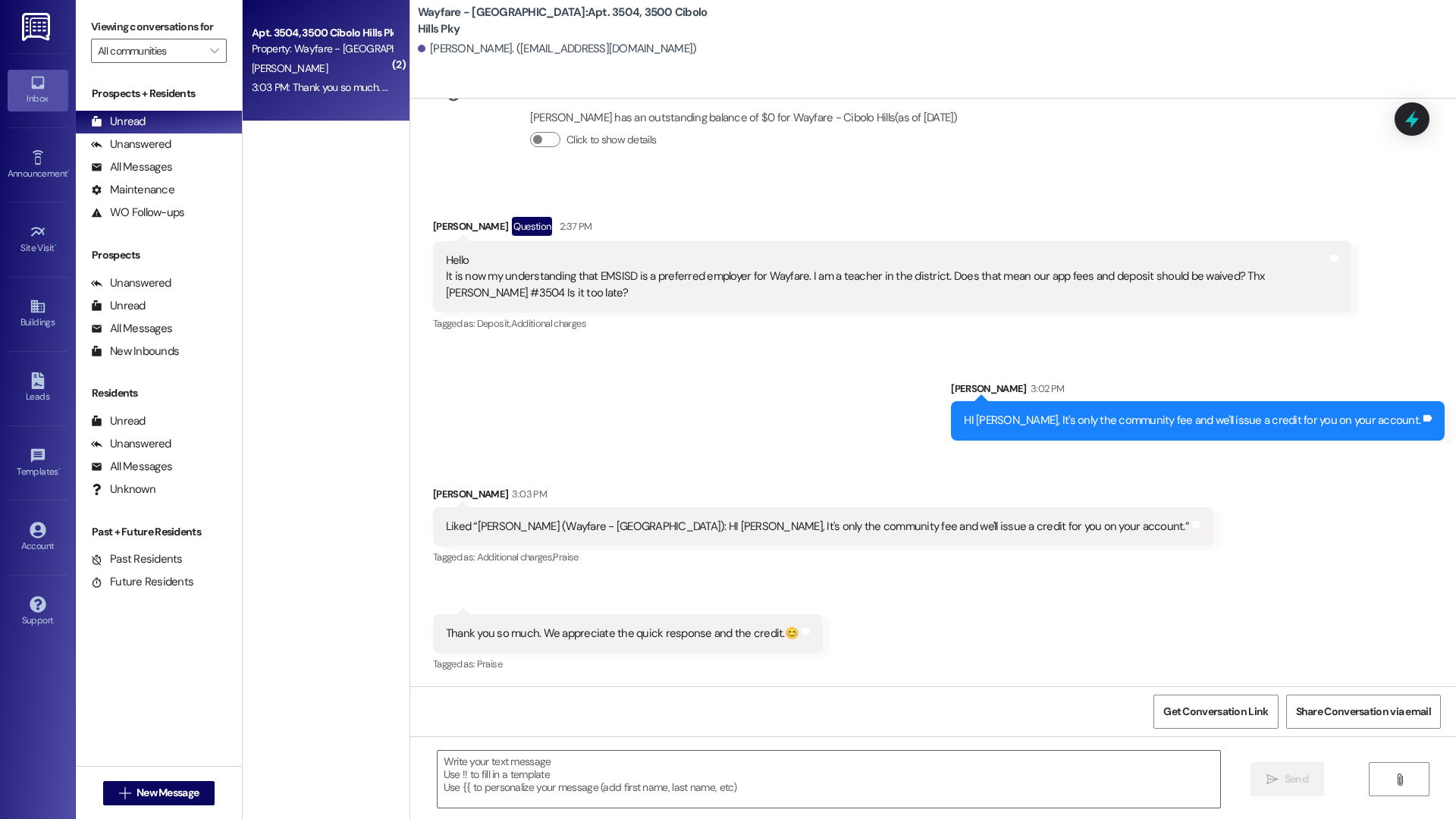
scroll to position [1420, 0]
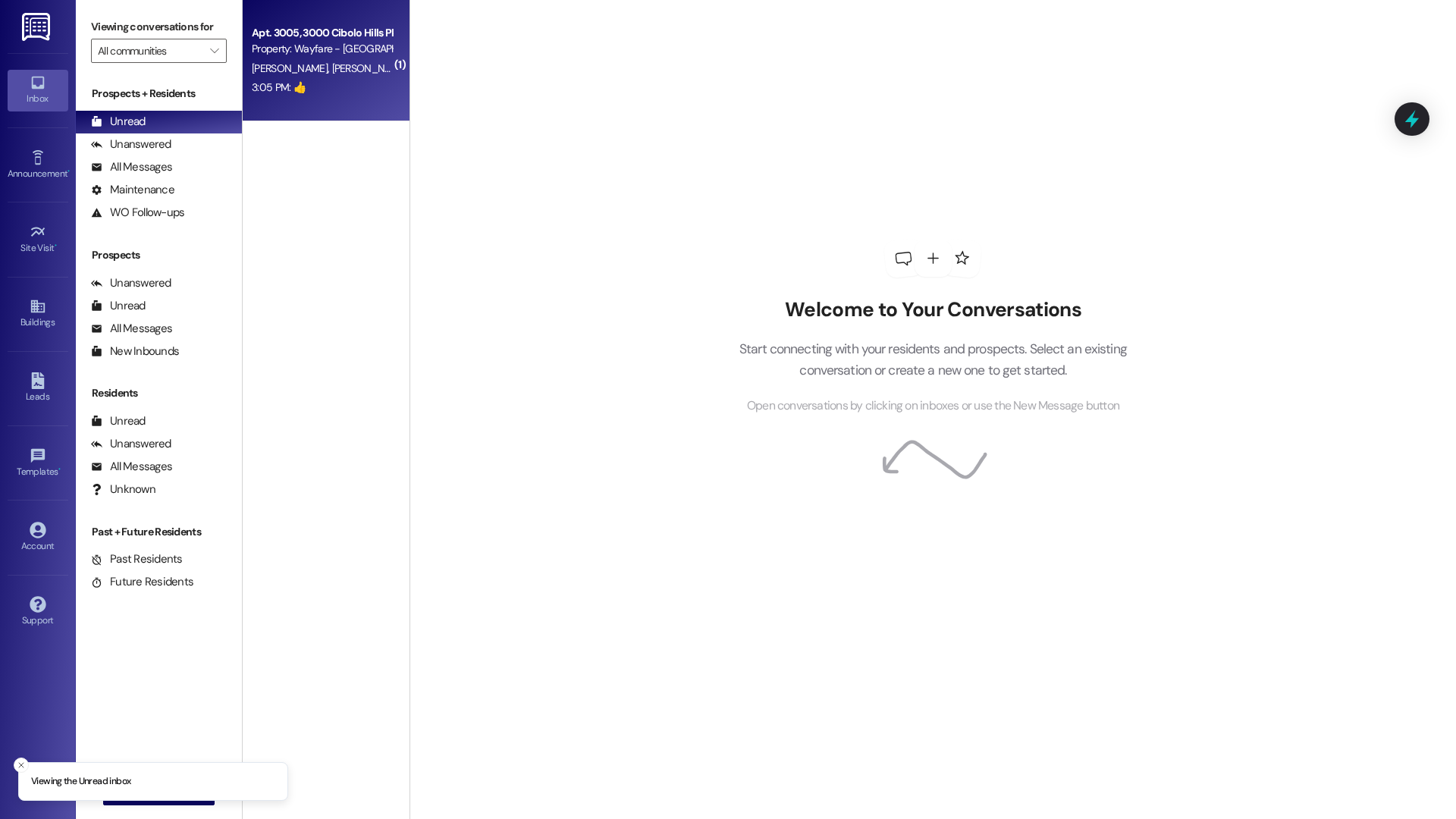
click at [342, 101] on div "Apt. 3005, 3000 Cibolo Hills Pky Property: Wayfare - Cibolo Hills S. Hernandez …" at bounding box center [326, 61] width 167 height 122
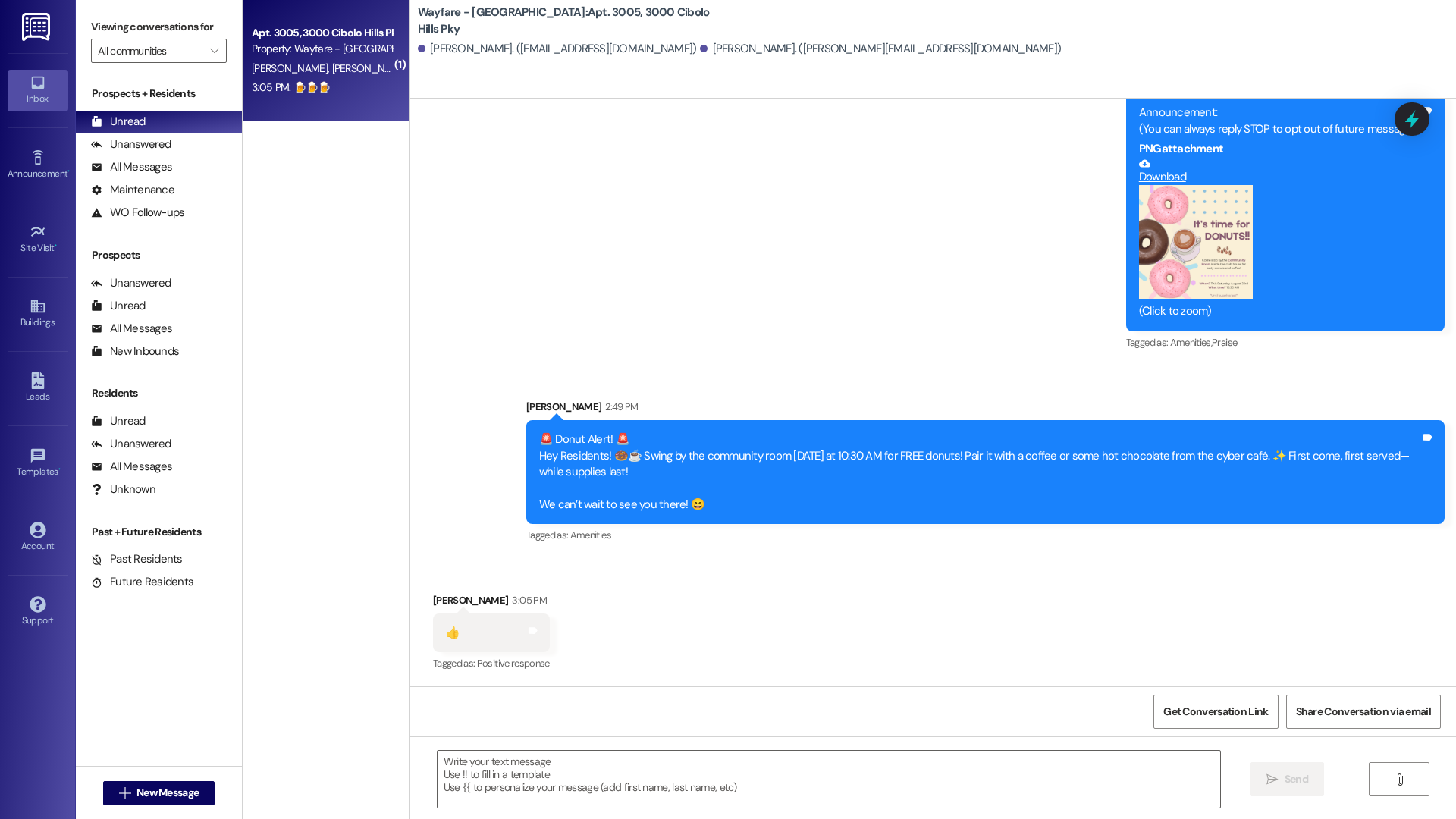
scroll to position [191, 0]
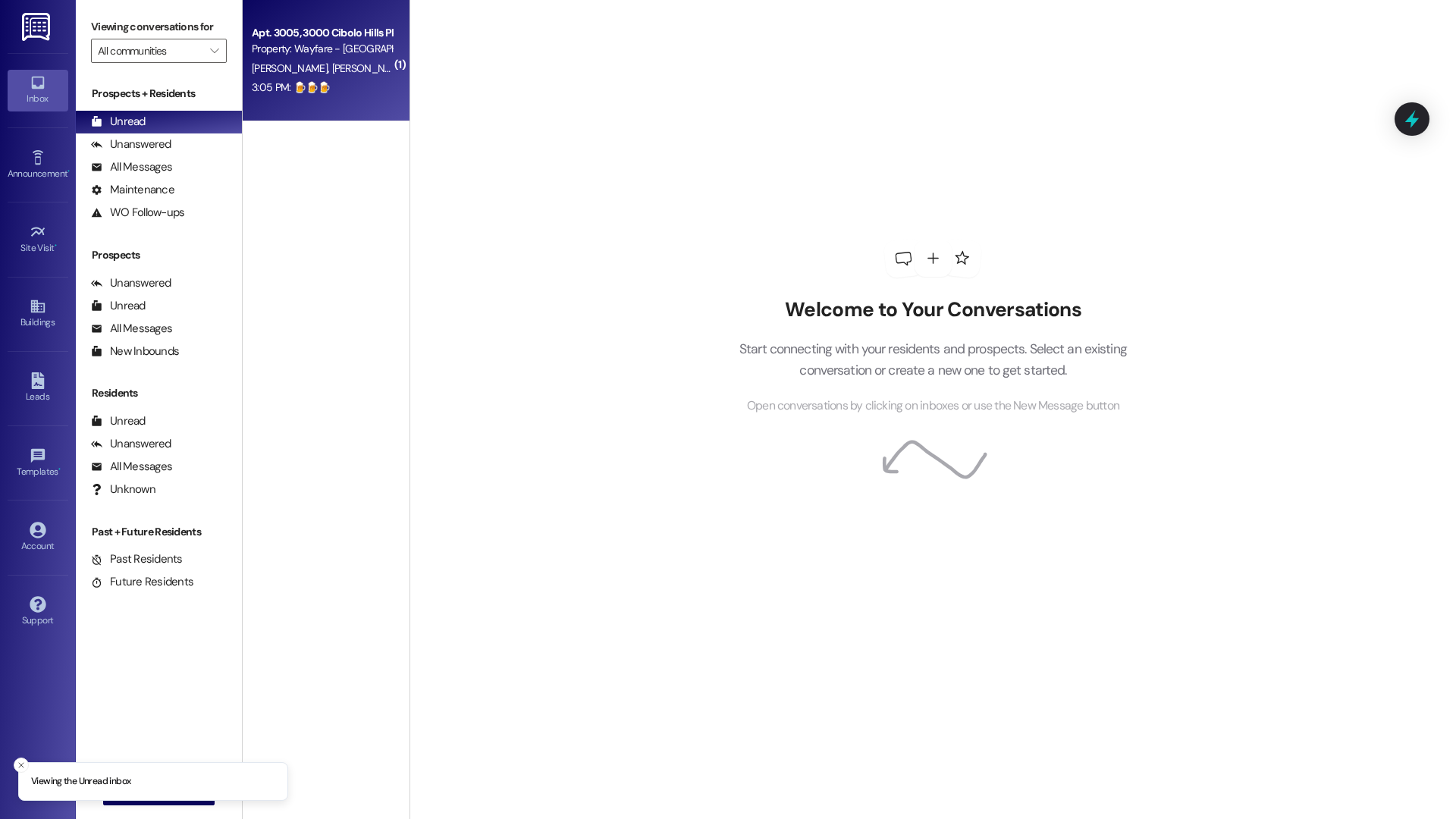
click at [329, 82] on div "3:05 PM: 🍺🍺🍺 3:05 PM: 🍺🍺🍺" at bounding box center [321, 87] width 143 height 19
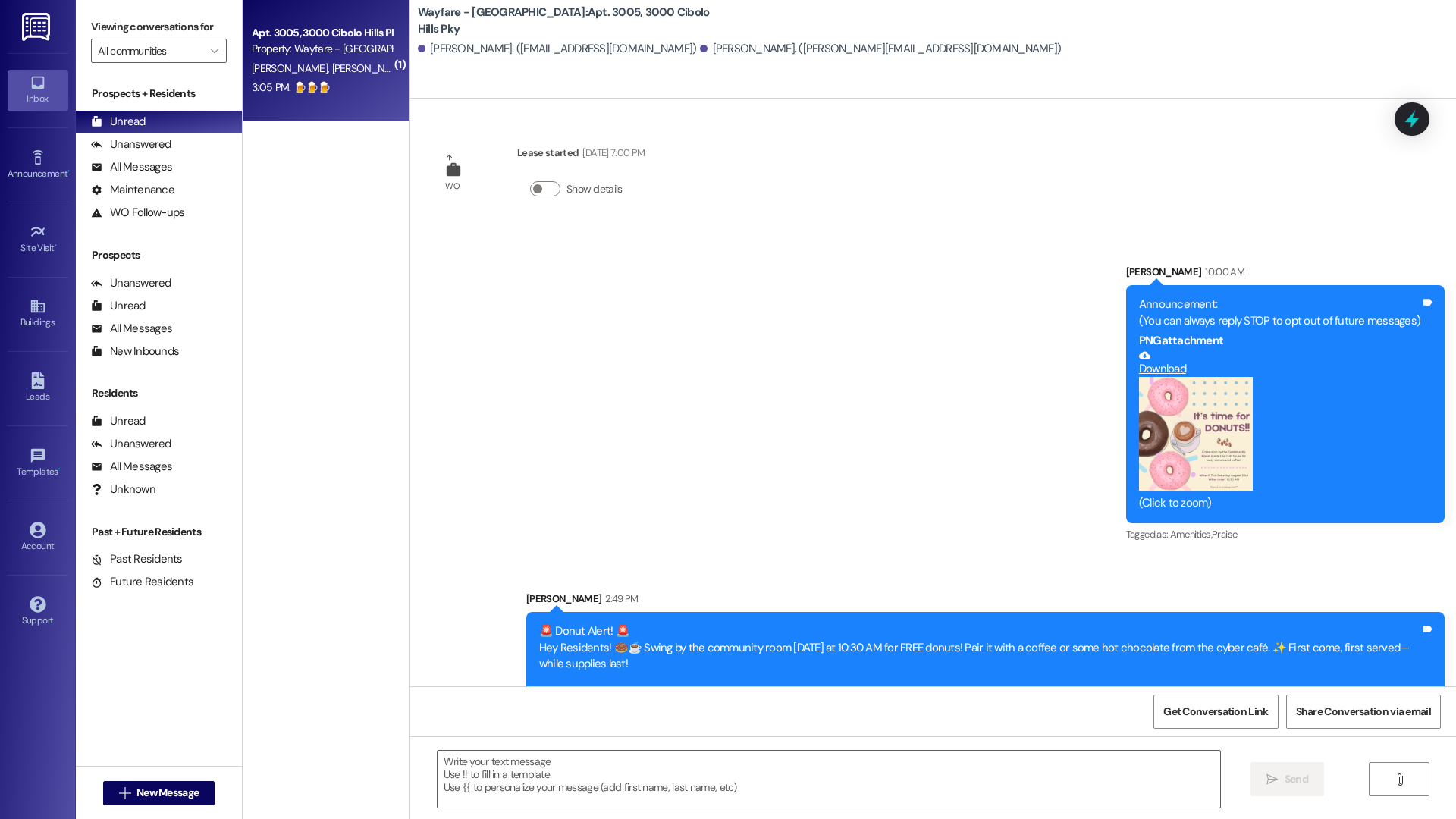
scroll to position [276, 0]
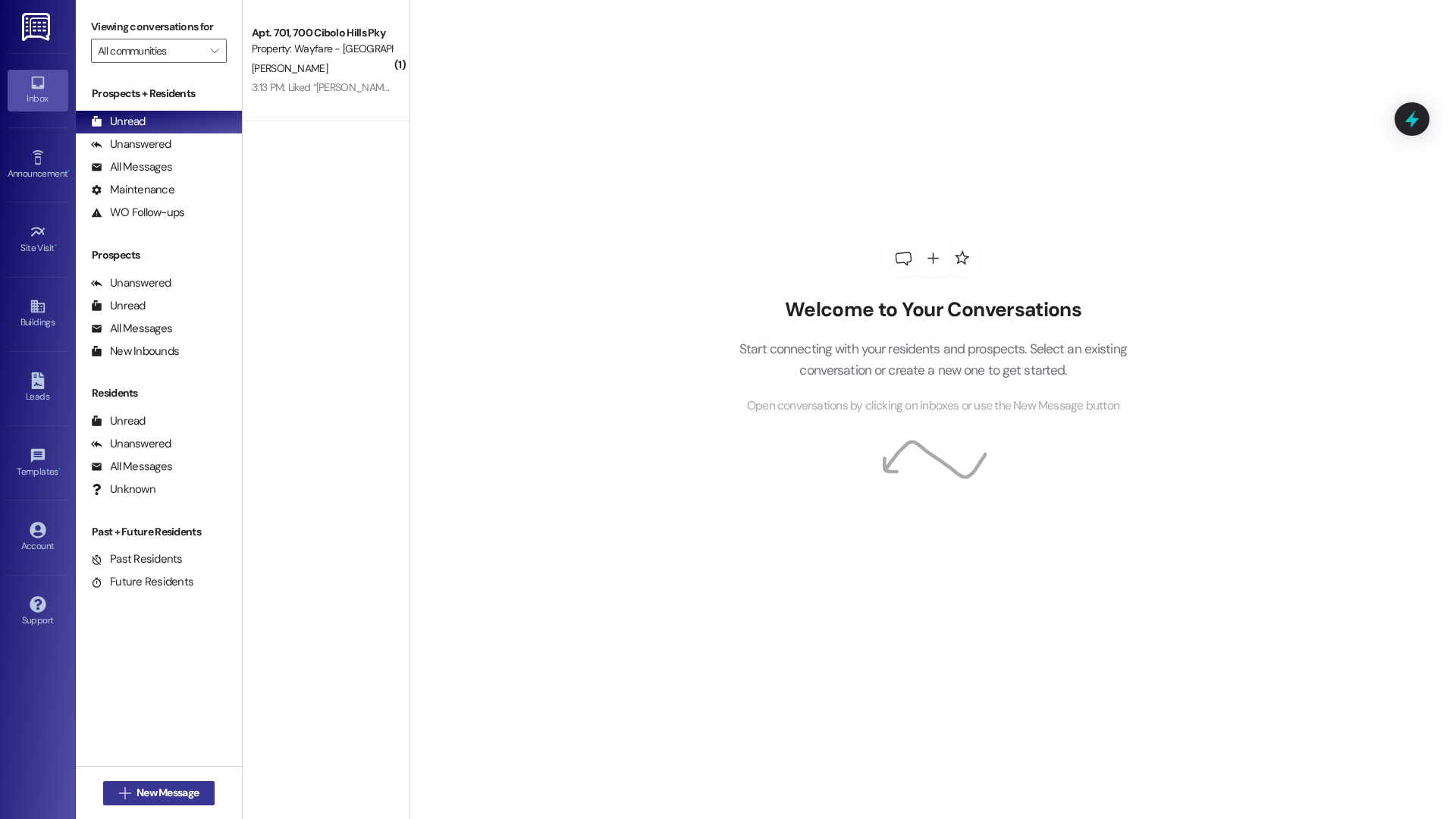
click at [158, 802] on button " New Message" at bounding box center [159, 794] width 112 height 24
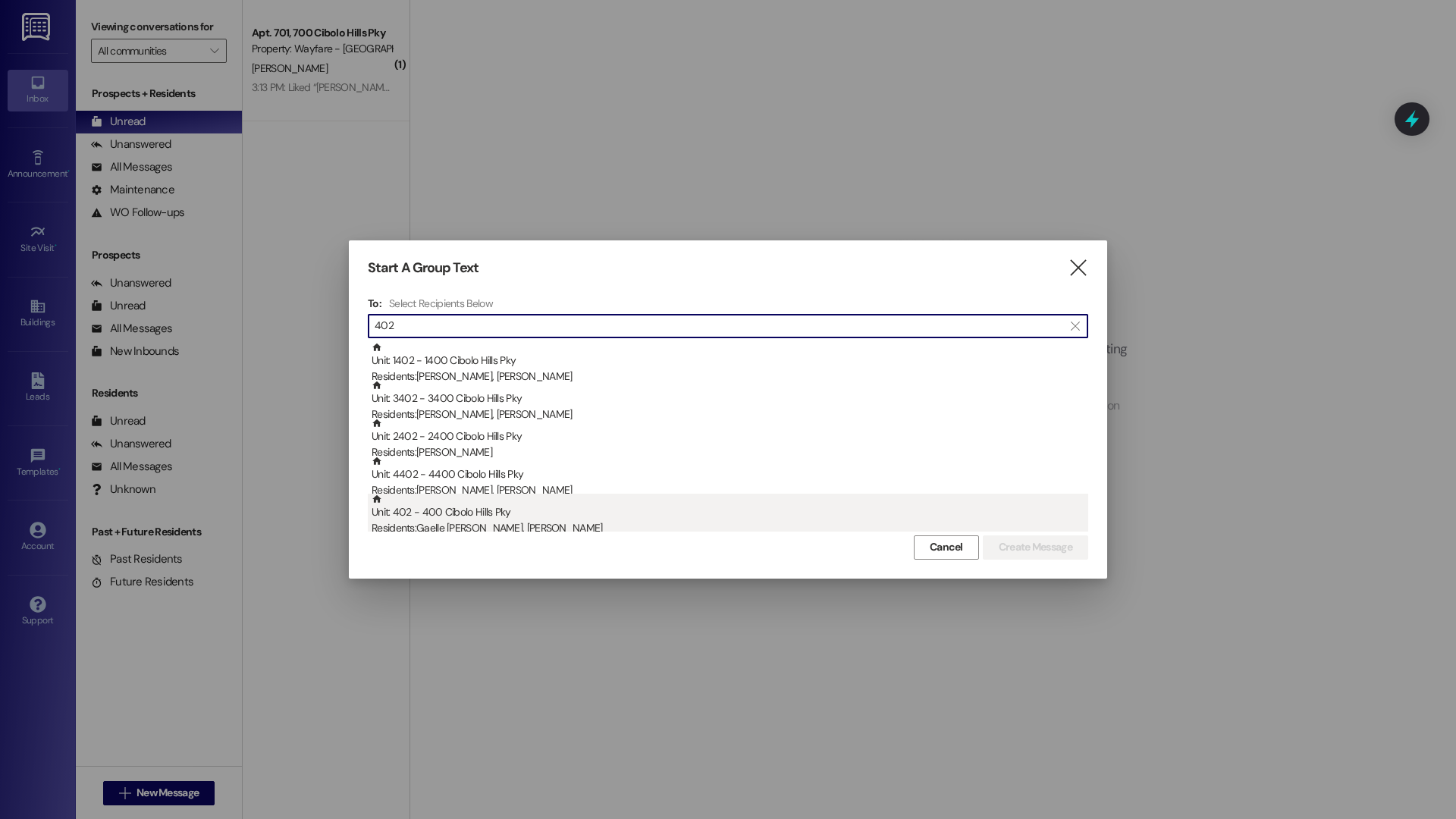
type input "402"
click at [618, 526] on div "Residents: Gaelle Vanessa Wache Ngateu, Lionel Tayou" at bounding box center [730, 528] width 717 height 16
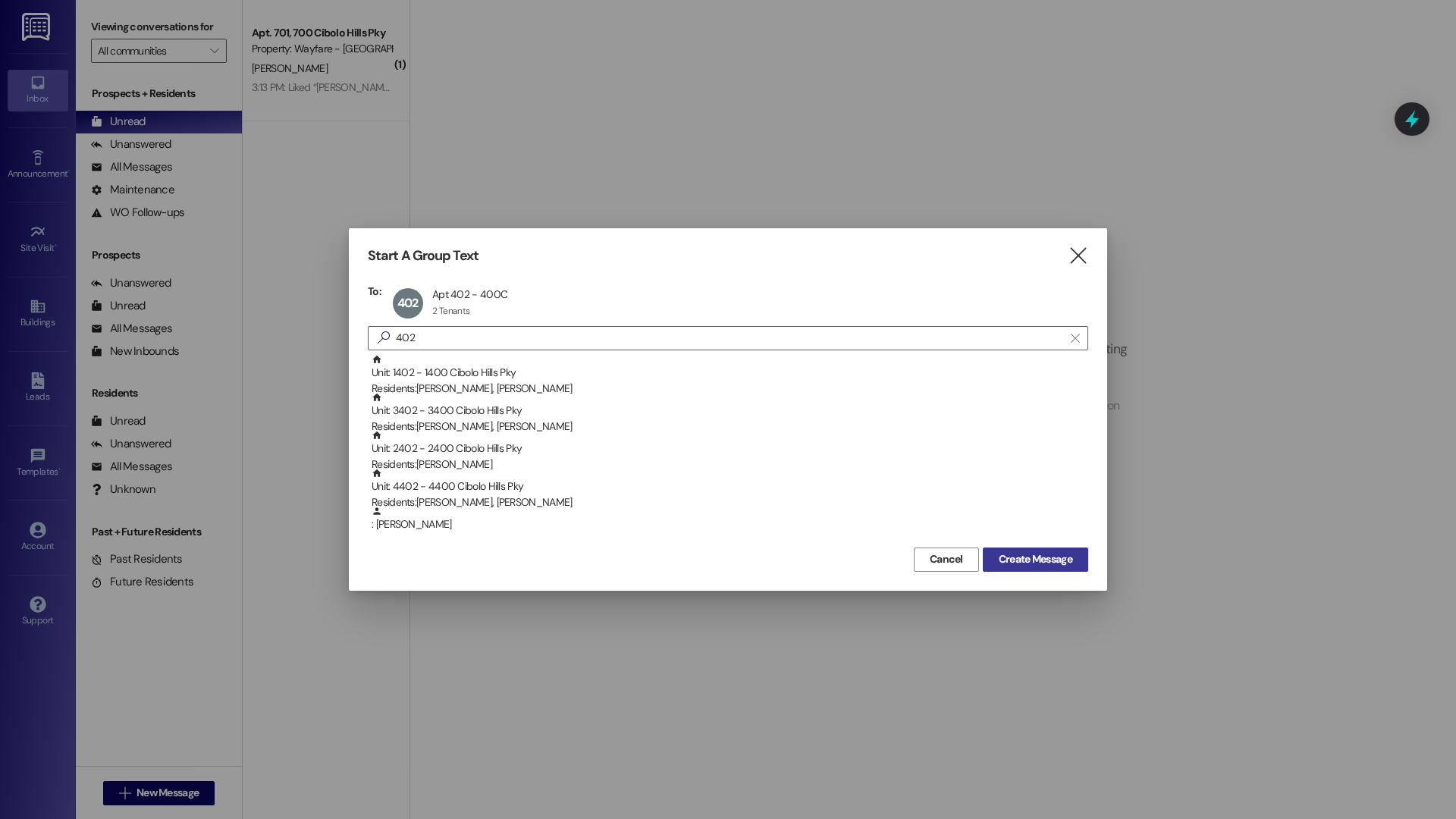
click at [1058, 557] on span "Create Message" at bounding box center [1035, 559] width 74 height 16
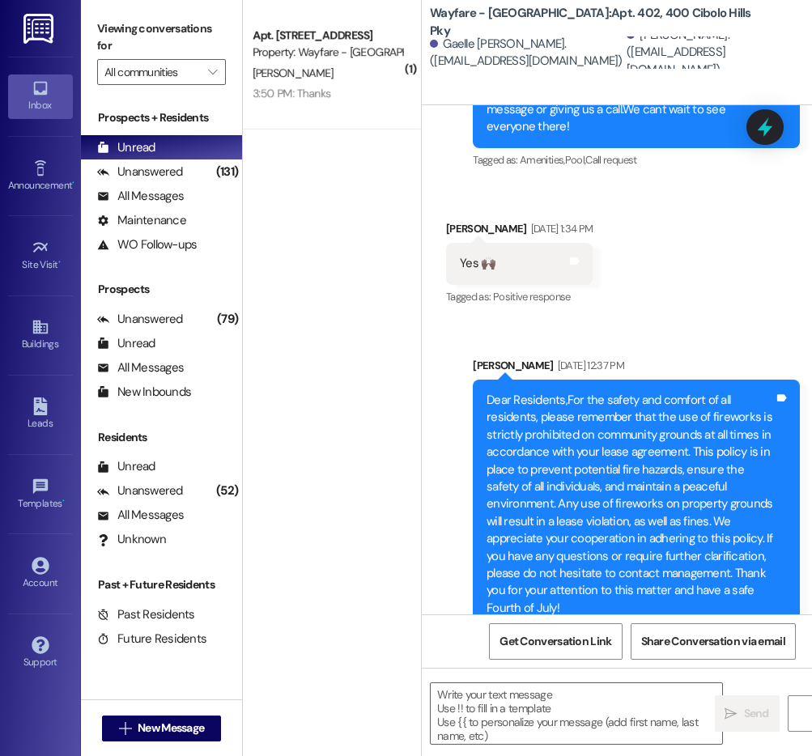
scroll to position [26609, 0]
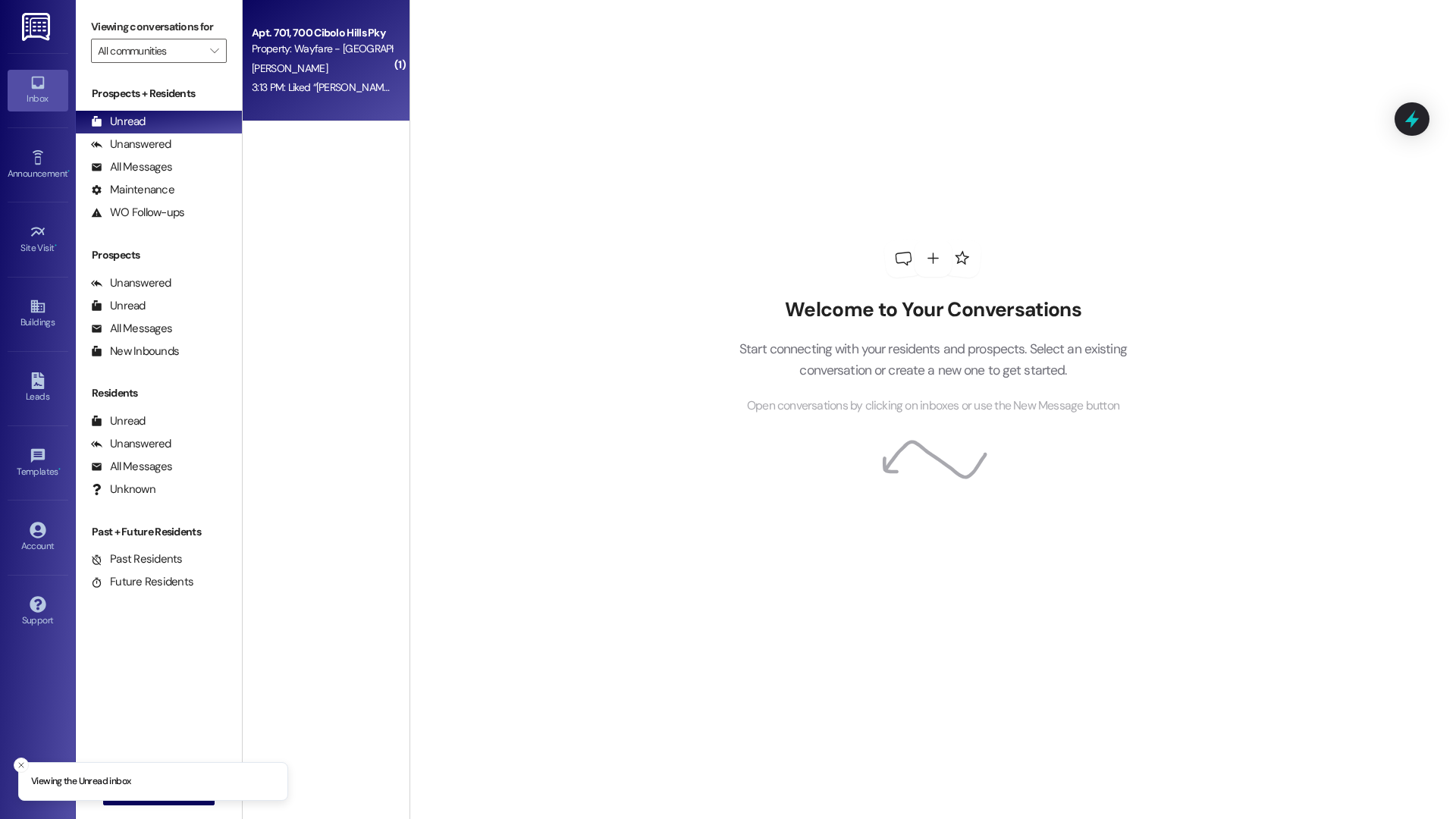
click at [361, 97] on div "Apt. 701, [GEOGRAPHIC_DATA] Pky Property: Wayfare - Cibolo Hills [PERSON_NAME] …" at bounding box center [326, 61] width 167 height 122
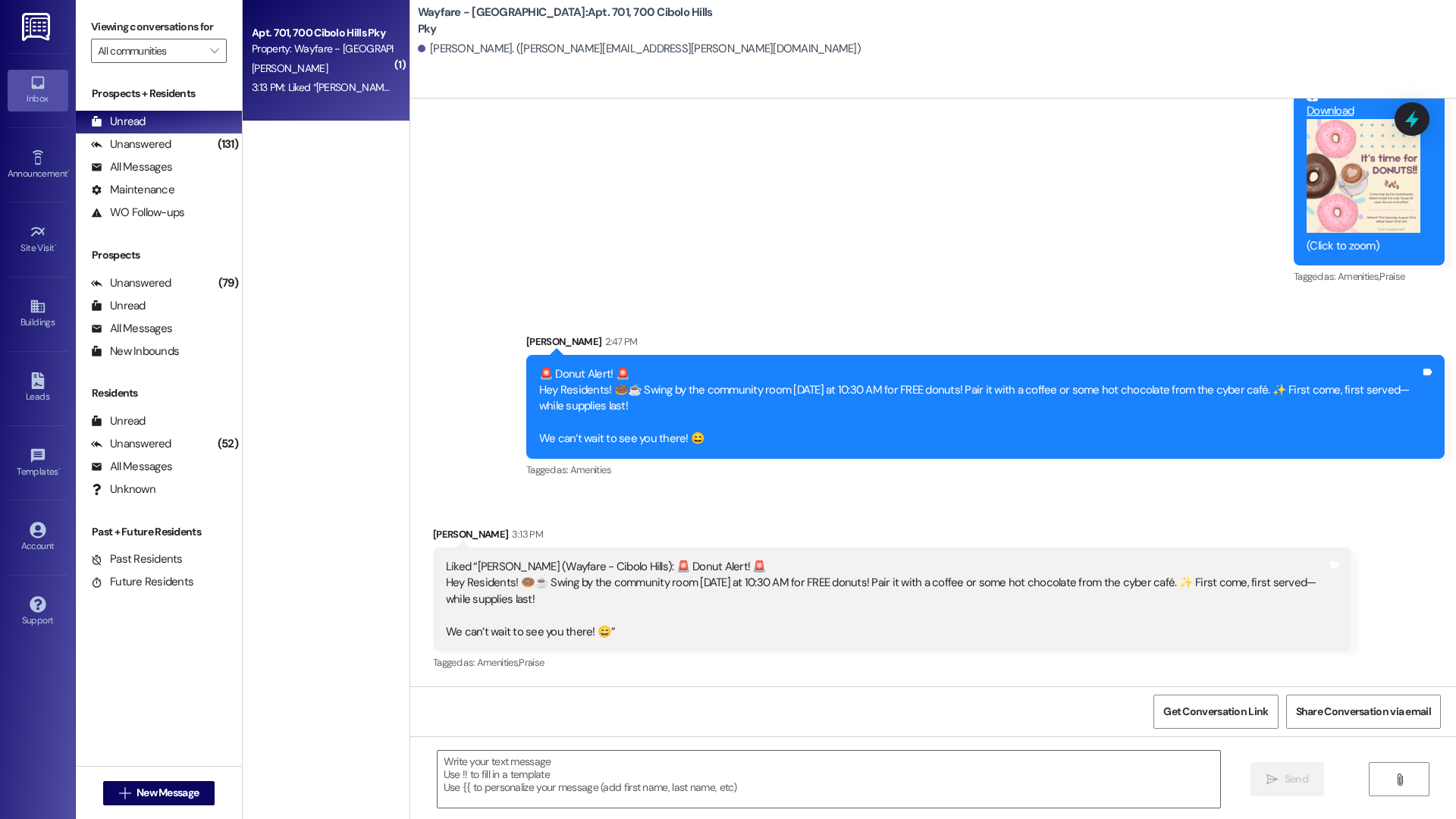
scroll to position [37465, 0]
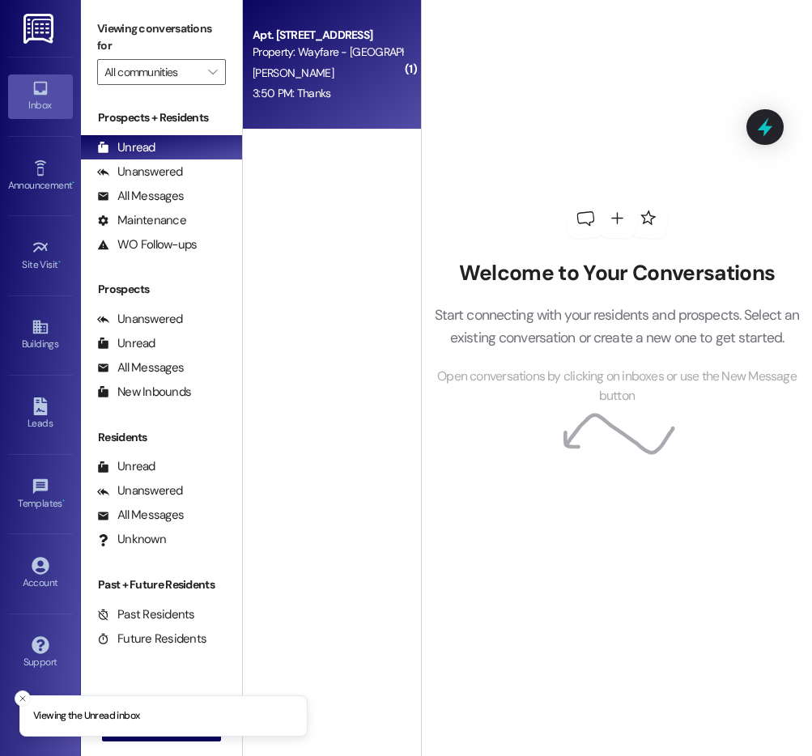
click at [308, 70] on div "G. Owen" at bounding box center [327, 73] width 153 height 20
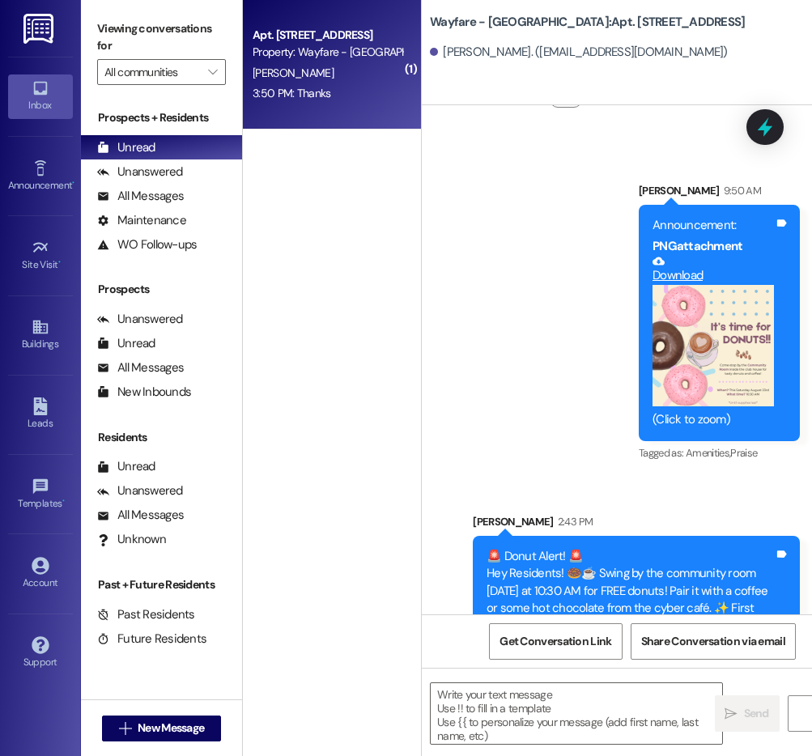
scroll to position [6395, 0]
